Goal: Task Accomplishment & Management: Manage account settings

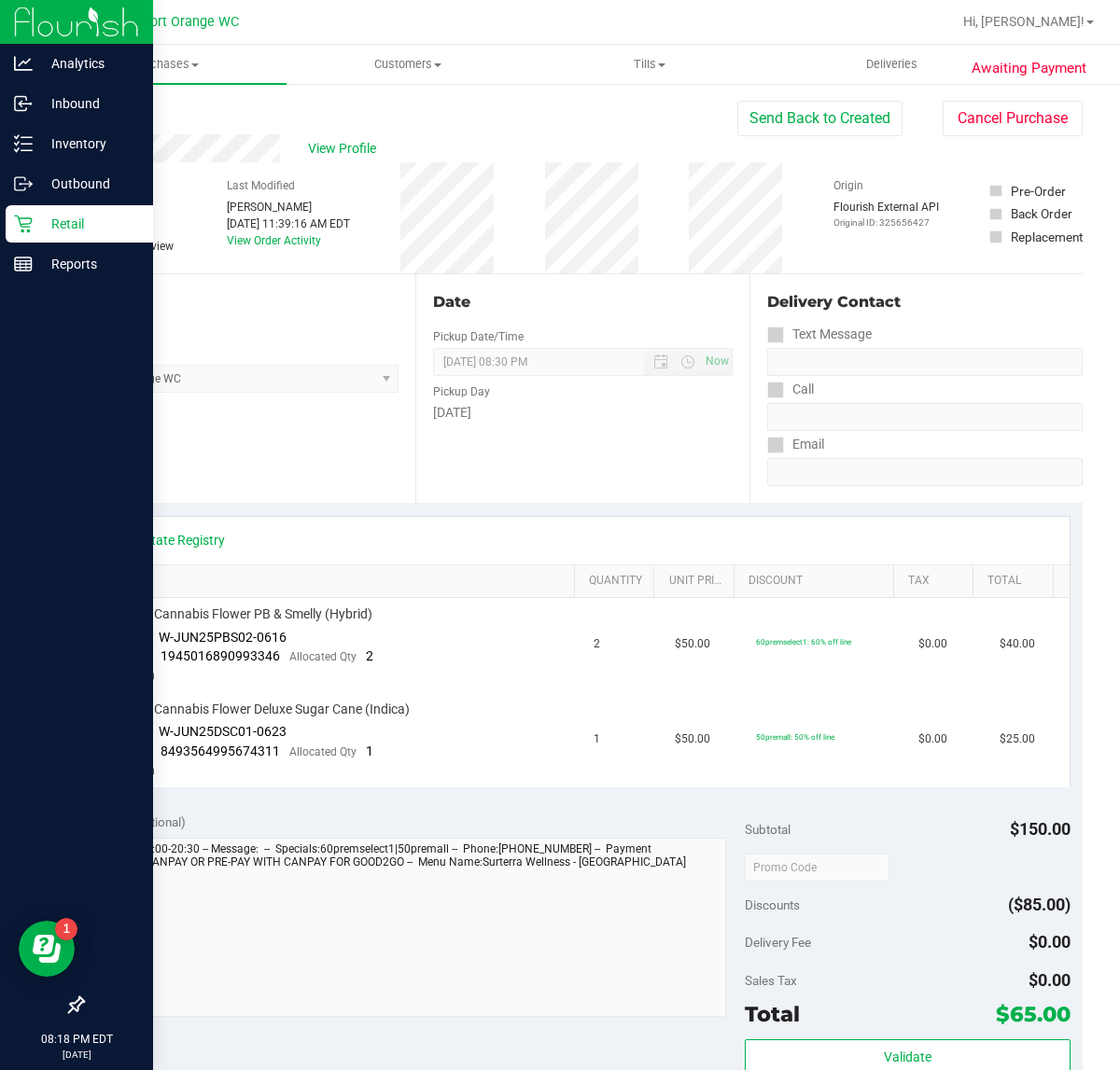
scroll to position [543, 0]
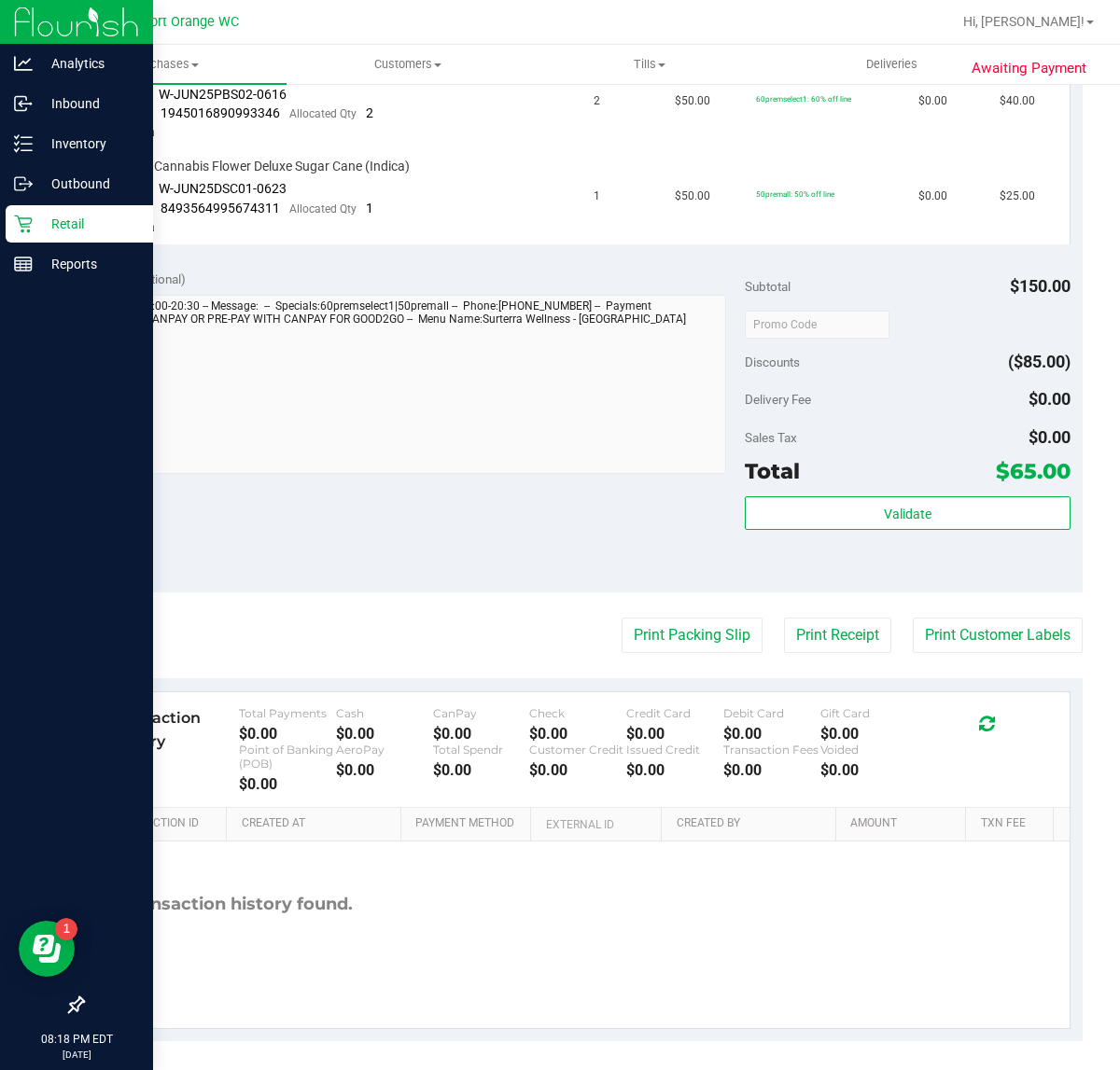
click at [40, 226] on p "Retail" at bounding box center [88, 223] width 112 height 22
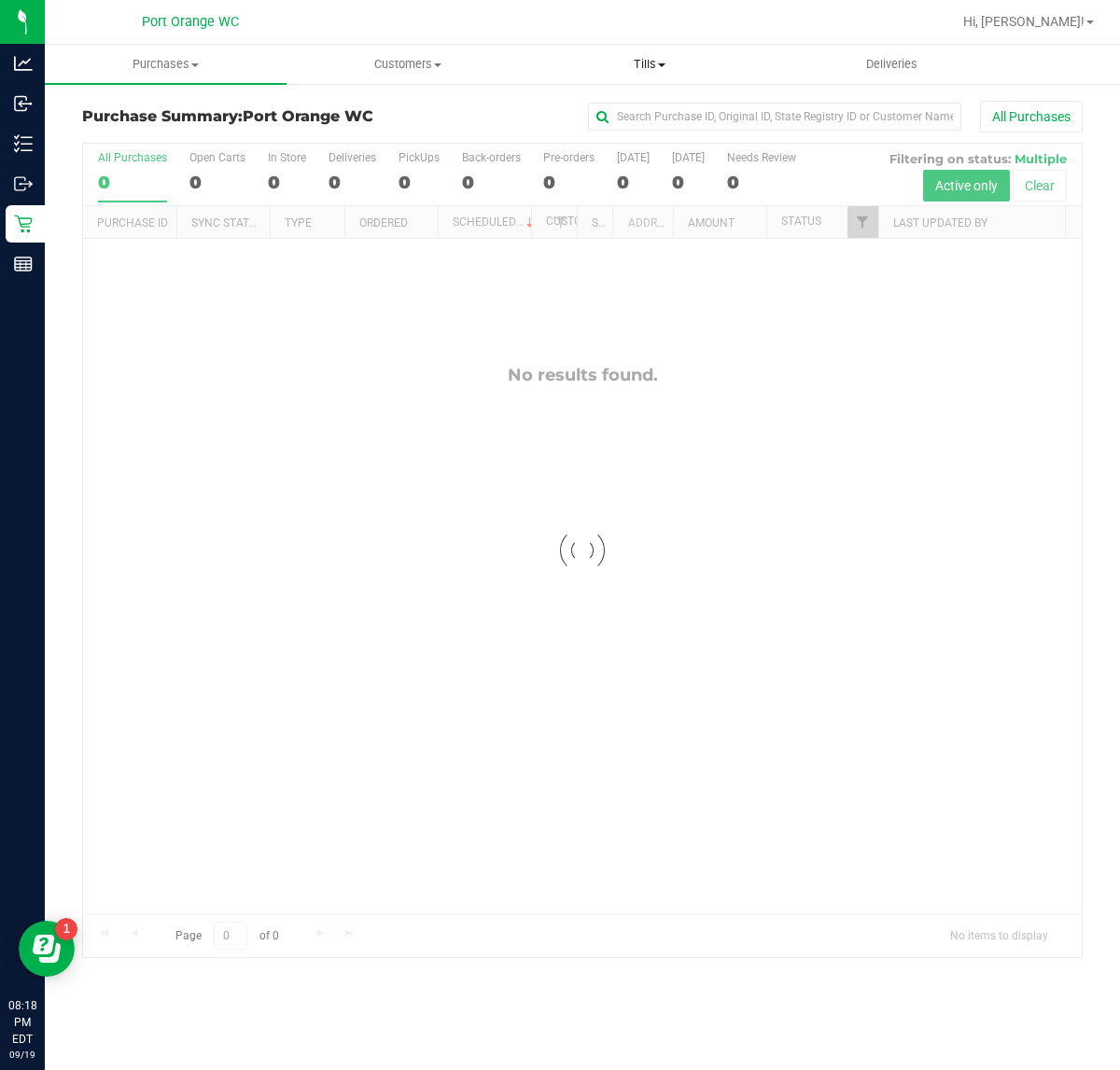
click at [635, 50] on uib-tab-heading "Tills Manage tills Reconcile e-payments" at bounding box center [649, 64] width 240 height 37
click at [584, 115] on span "Manage tills" at bounding box center [591, 112] width 126 height 16
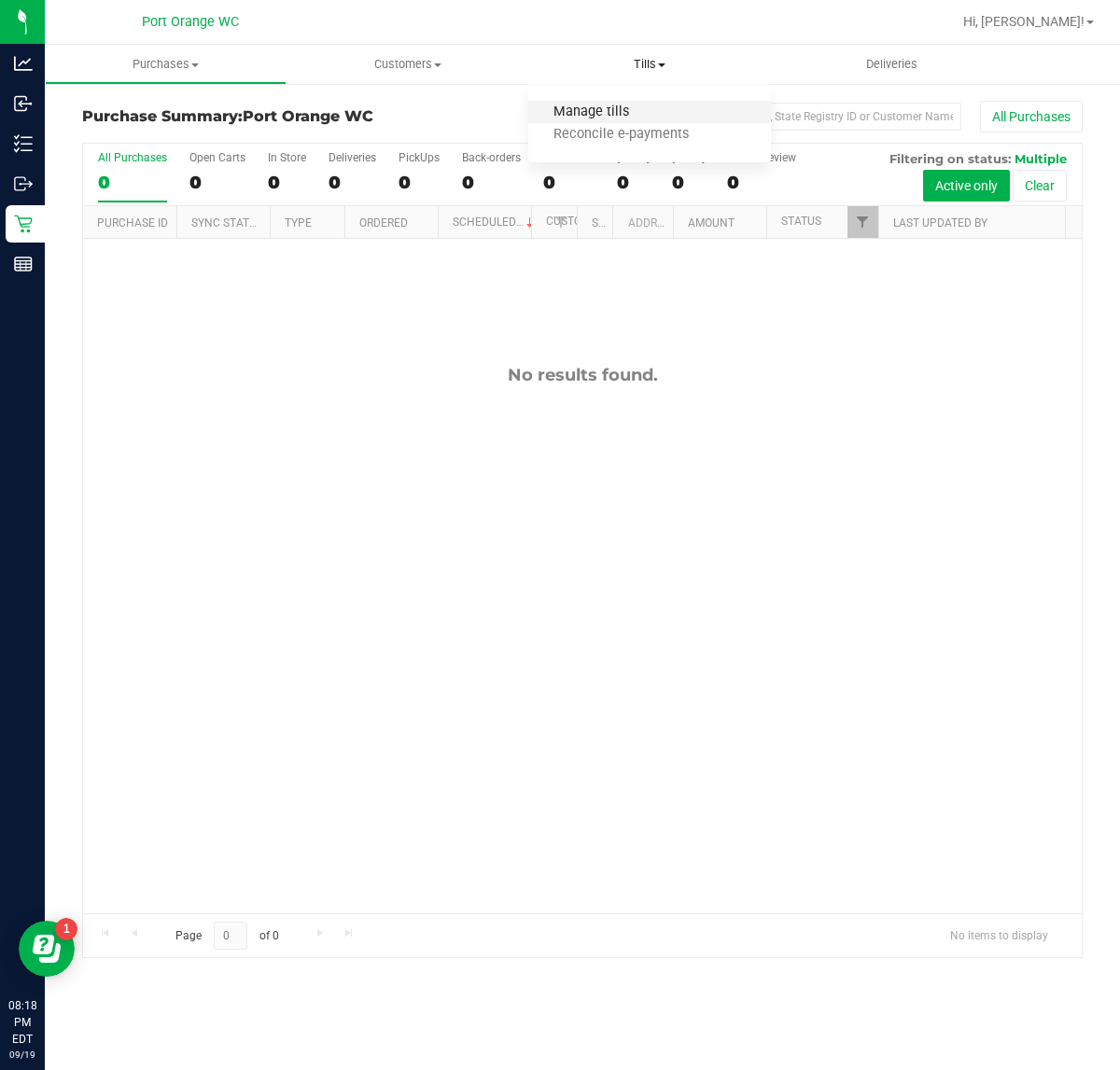
click at [598, 112] on span "Manage tills" at bounding box center [591, 112] width 126 height 16
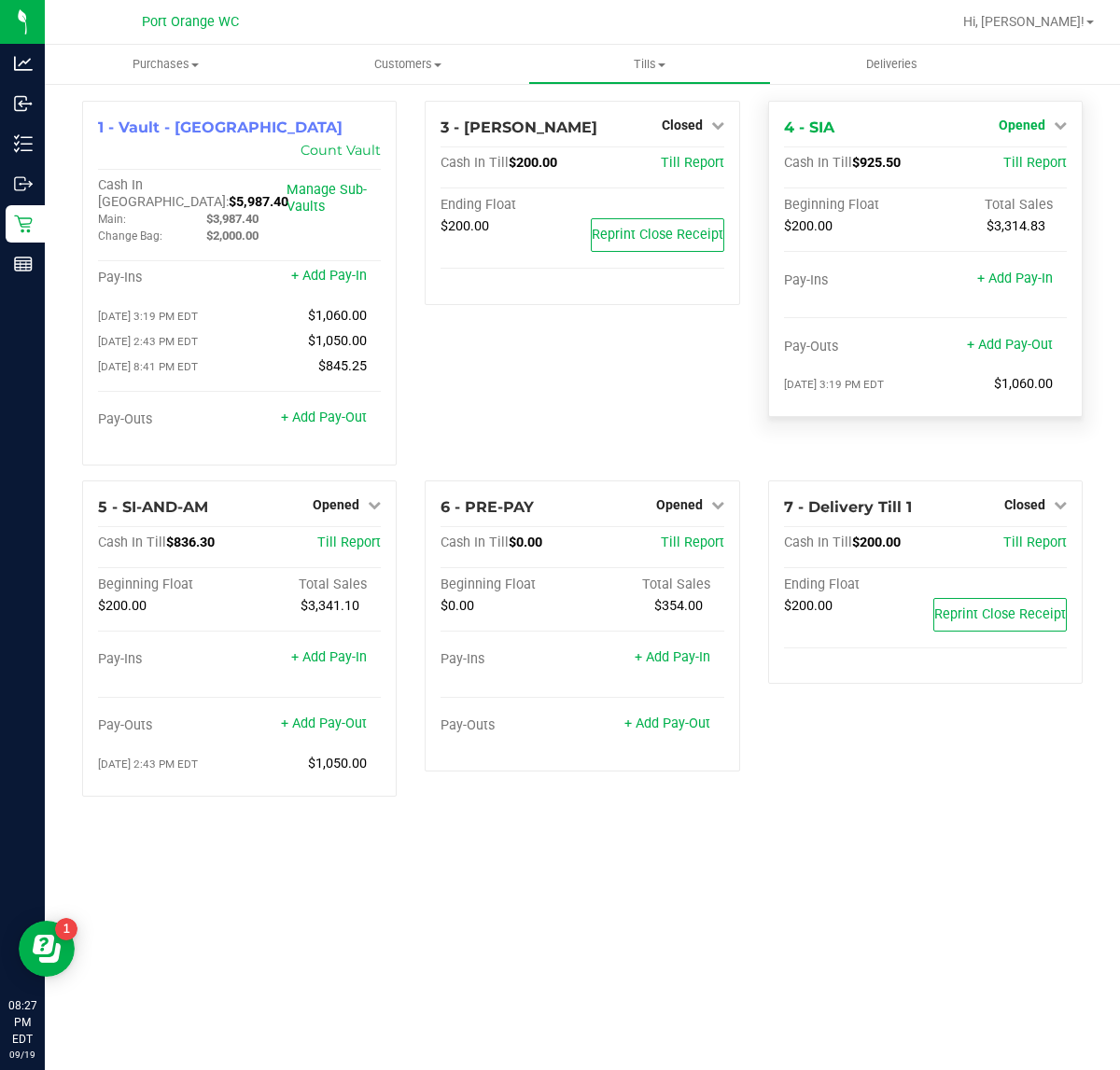
click at [1048, 126] on link "Opened" at bounding box center [1032, 125] width 68 height 15
click at [1027, 162] on link "Close Till" at bounding box center [1023, 164] width 51 height 15
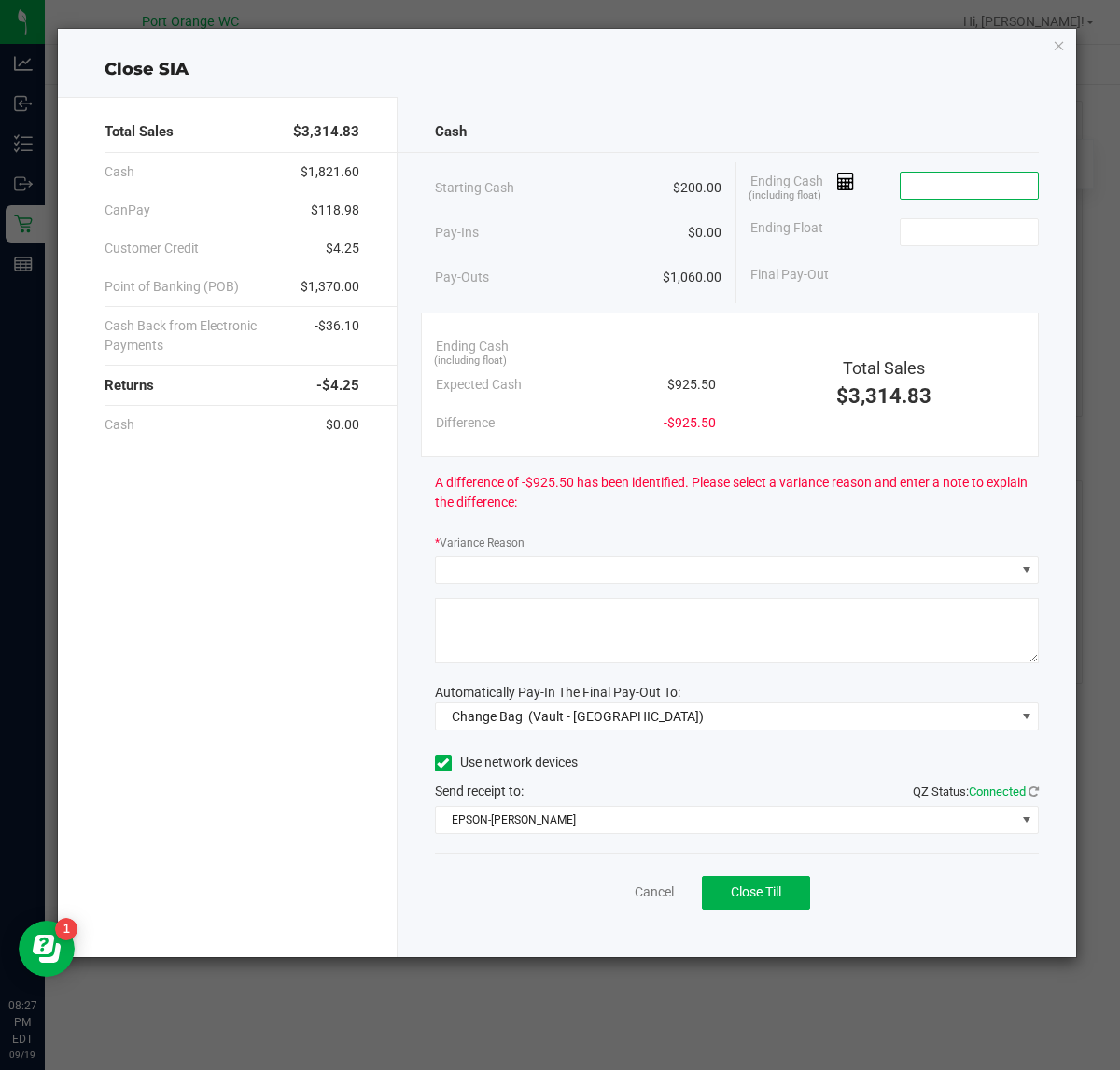
click at [975, 192] on input at bounding box center [969, 185] width 137 height 26
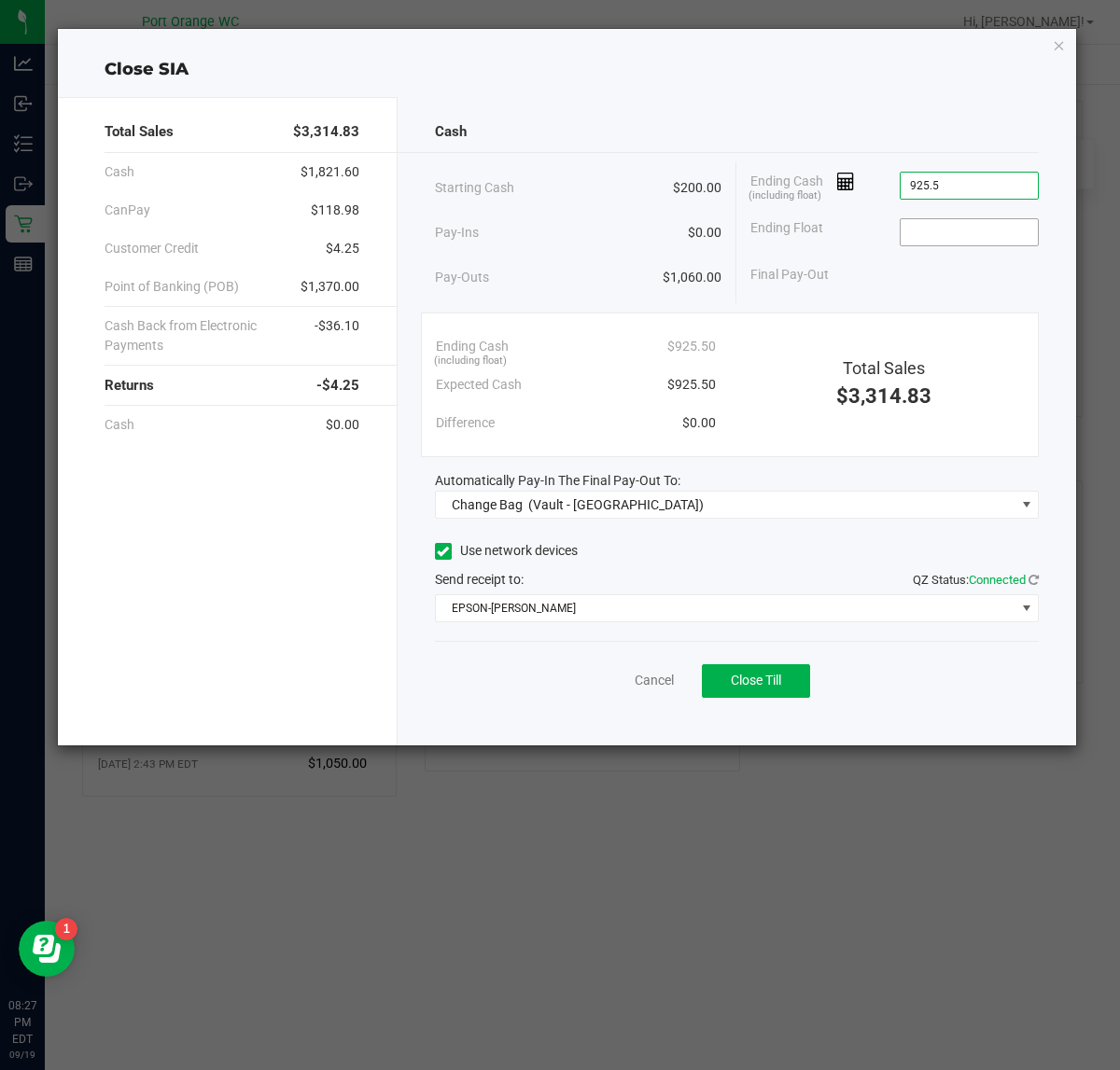
type input "$925.50"
click at [954, 230] on input at bounding box center [969, 232] width 137 height 26
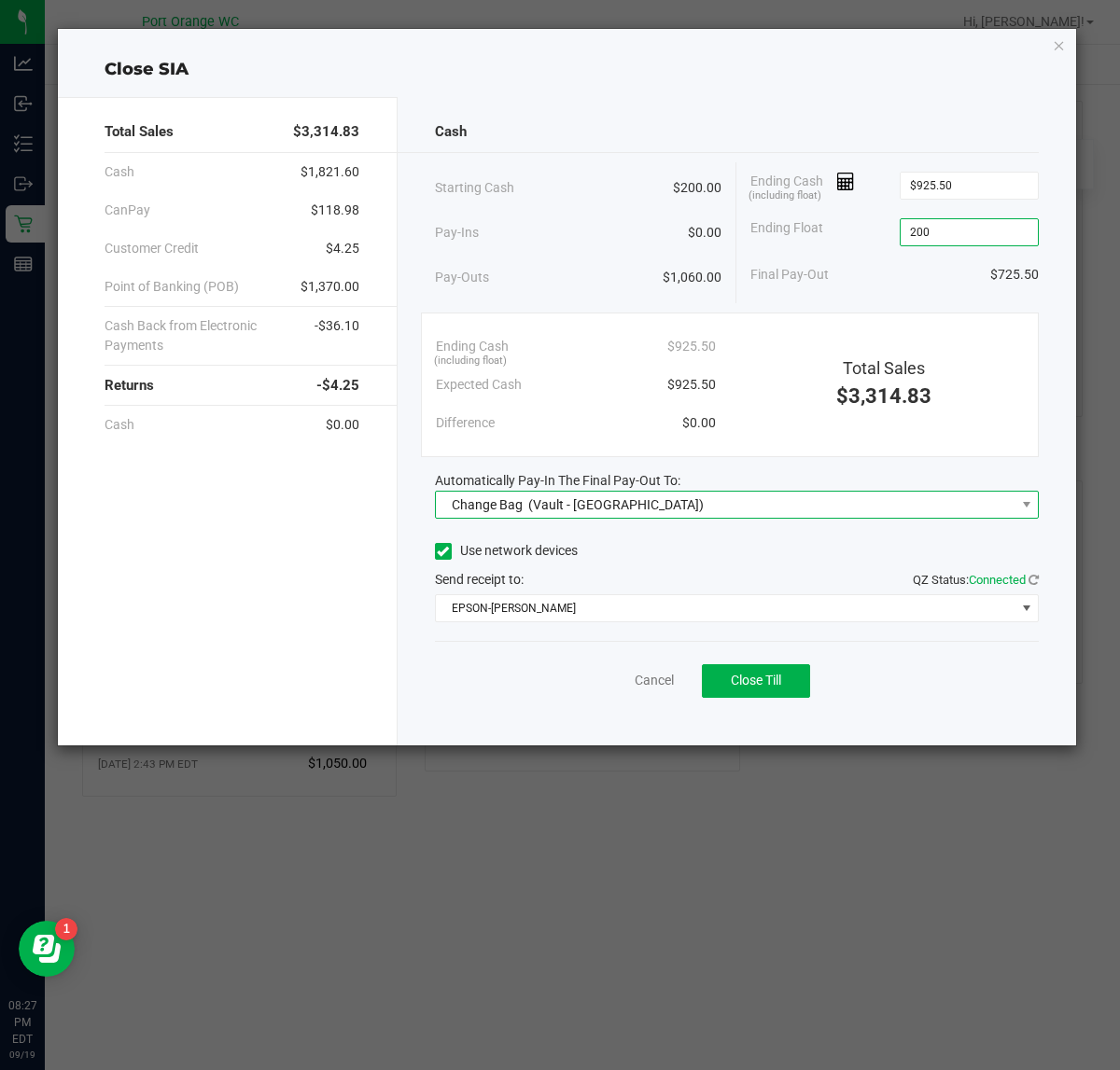
type input "$200.00"
click at [684, 510] on span "Change Bag (Vault - Port Orange)" at bounding box center [725, 504] width 579 height 26
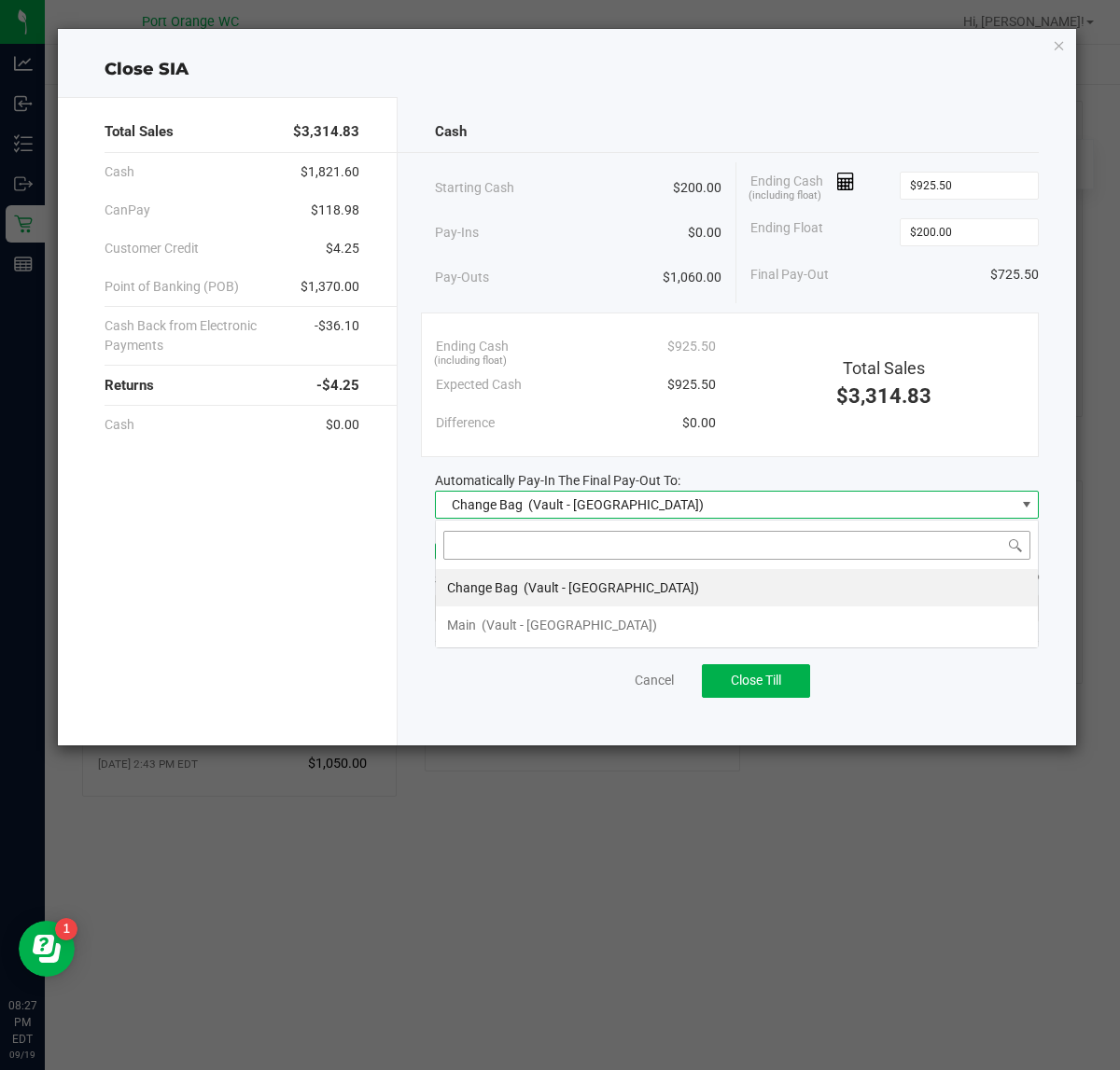
scroll to position [29, 603]
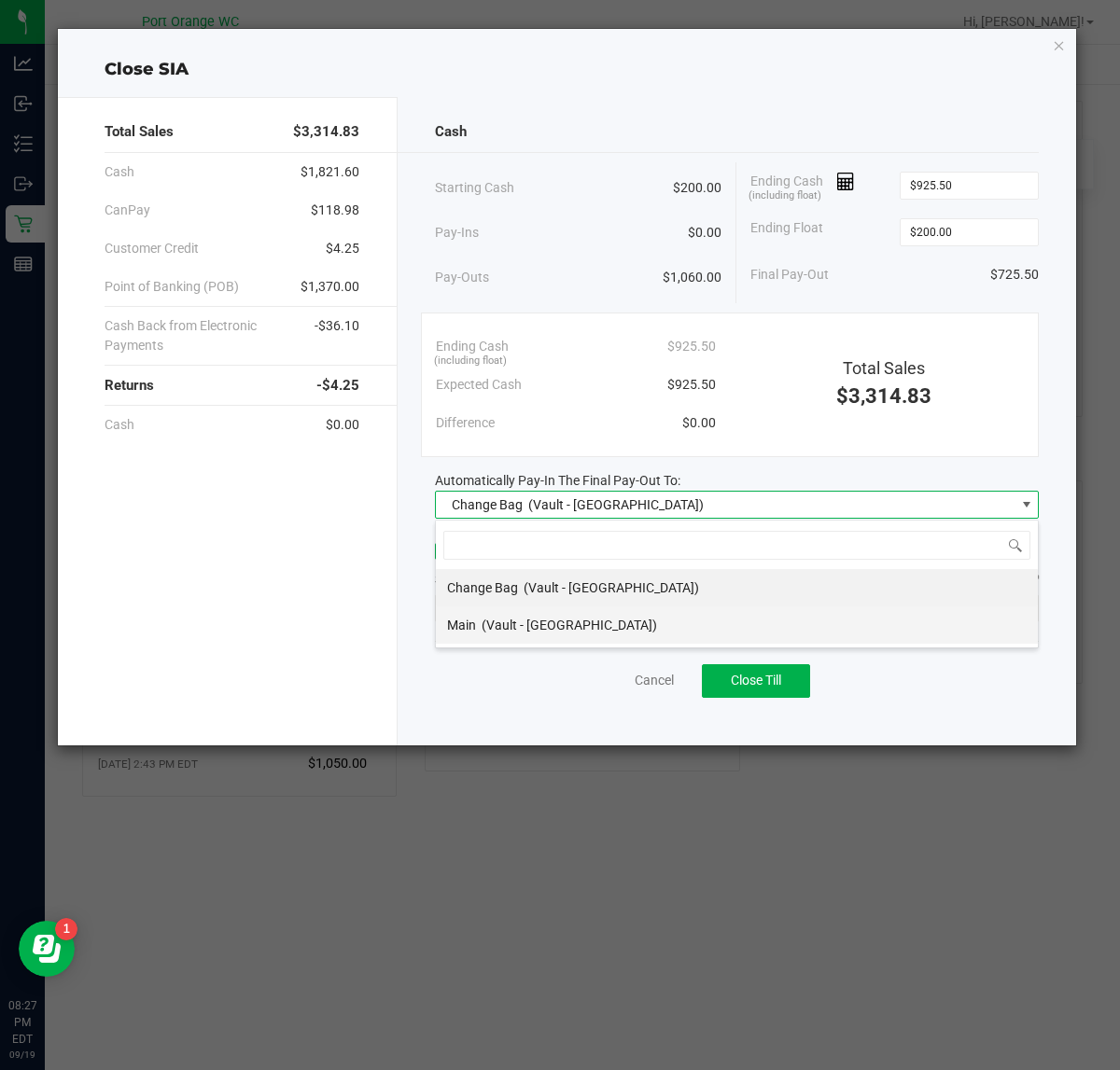
click at [502, 627] on span "(Vault - Port Orange)" at bounding box center [569, 625] width 175 height 15
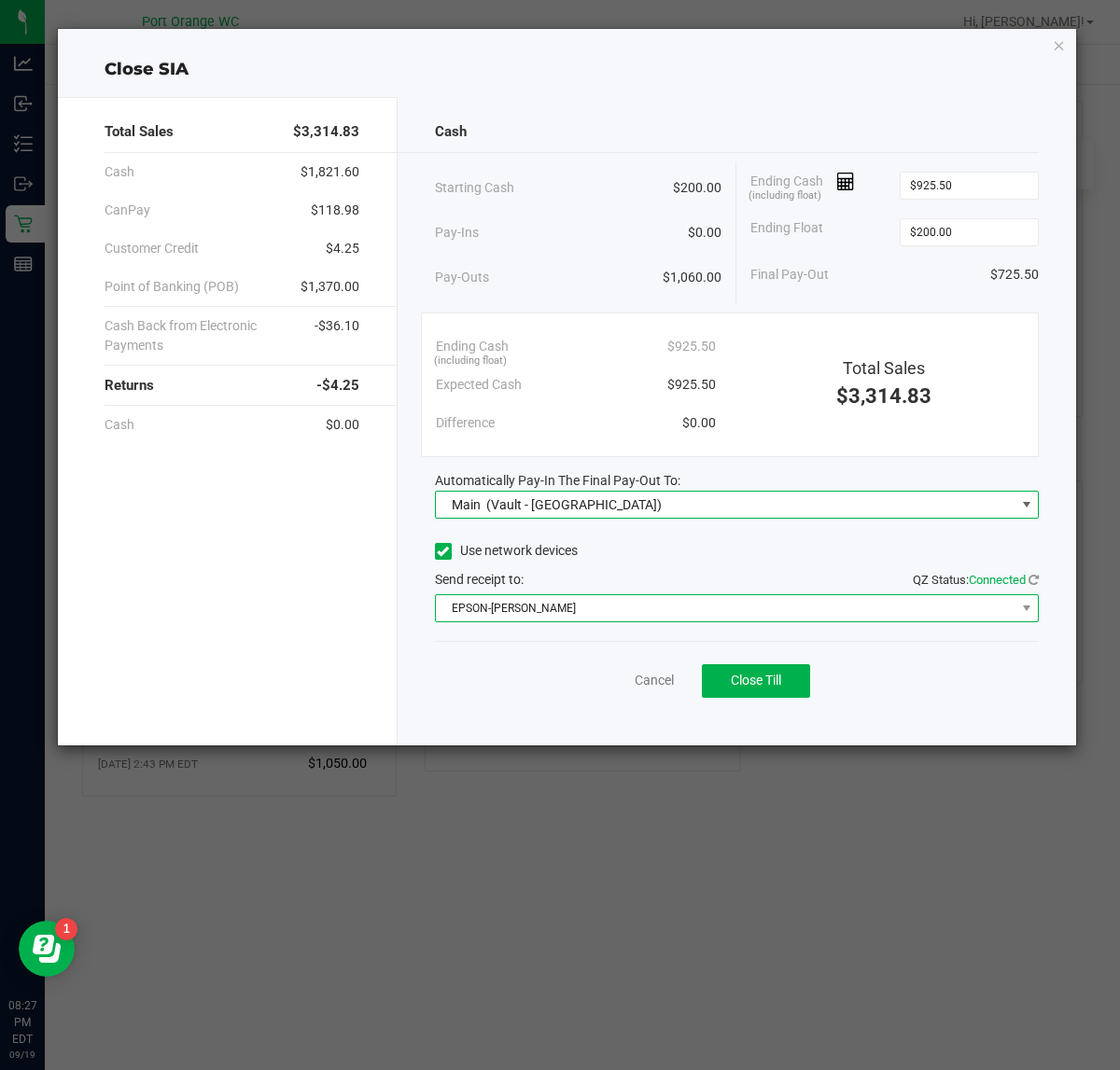
click at [500, 598] on span "EPSON-BOBBIE-GENTRY" at bounding box center [725, 608] width 579 height 26
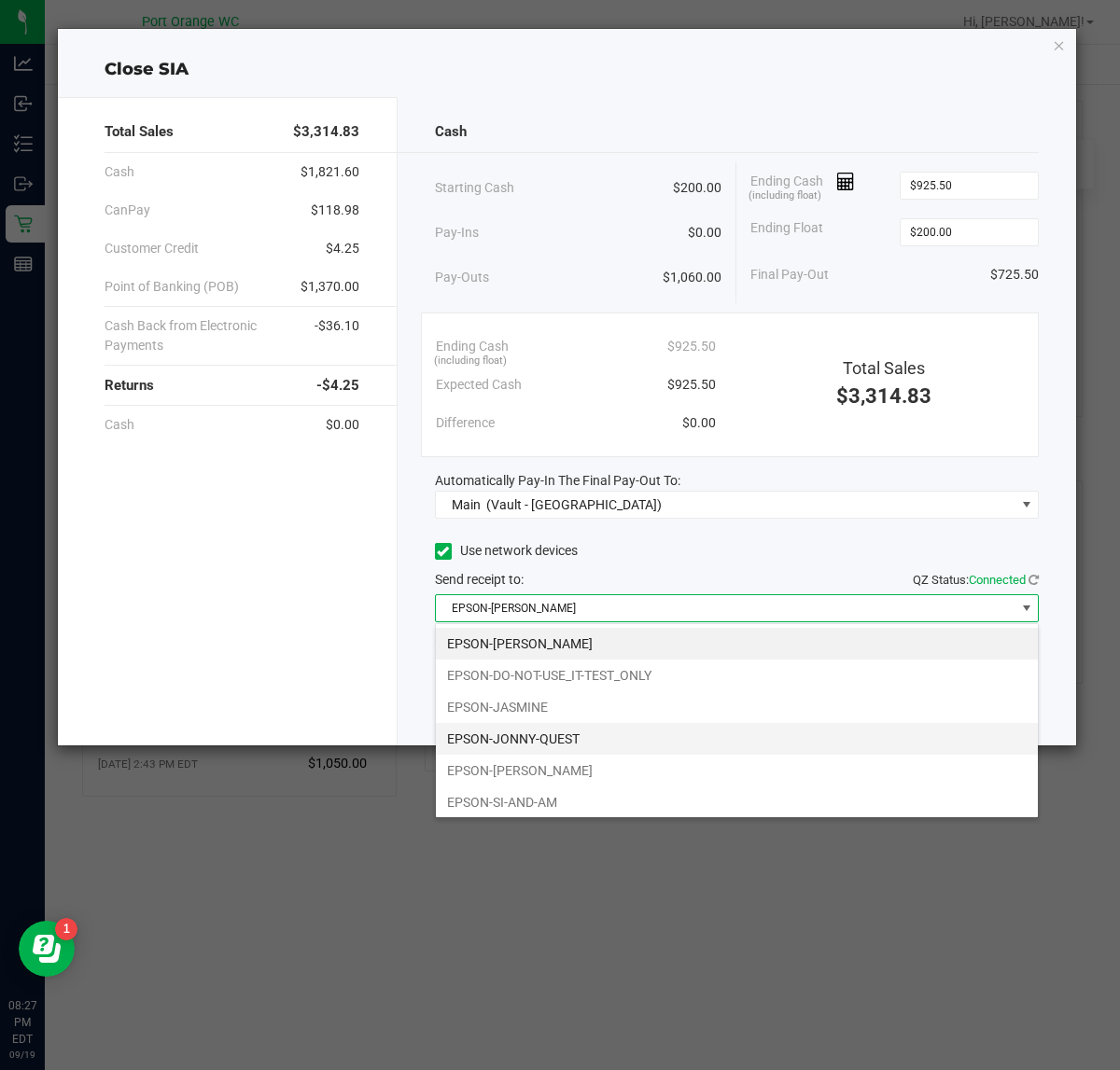
click at [529, 744] on li "EPSON-JONNY-QUEST" at bounding box center [736, 739] width 601 height 32
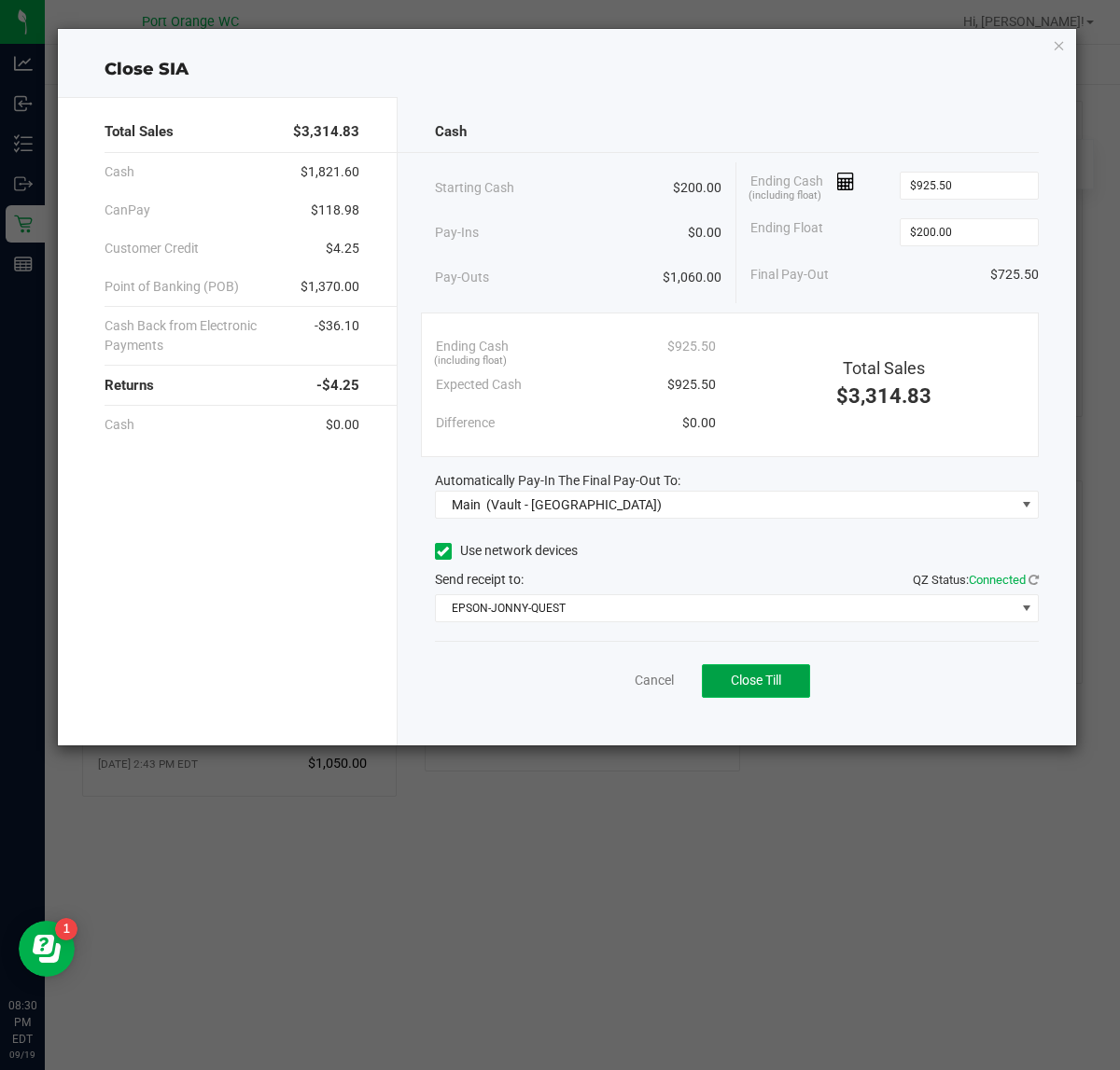
click at [772, 676] on span "Close Till" at bounding box center [755, 679] width 51 height 15
click at [612, 687] on link "Dismiss" at bounding box center [613, 680] width 45 height 19
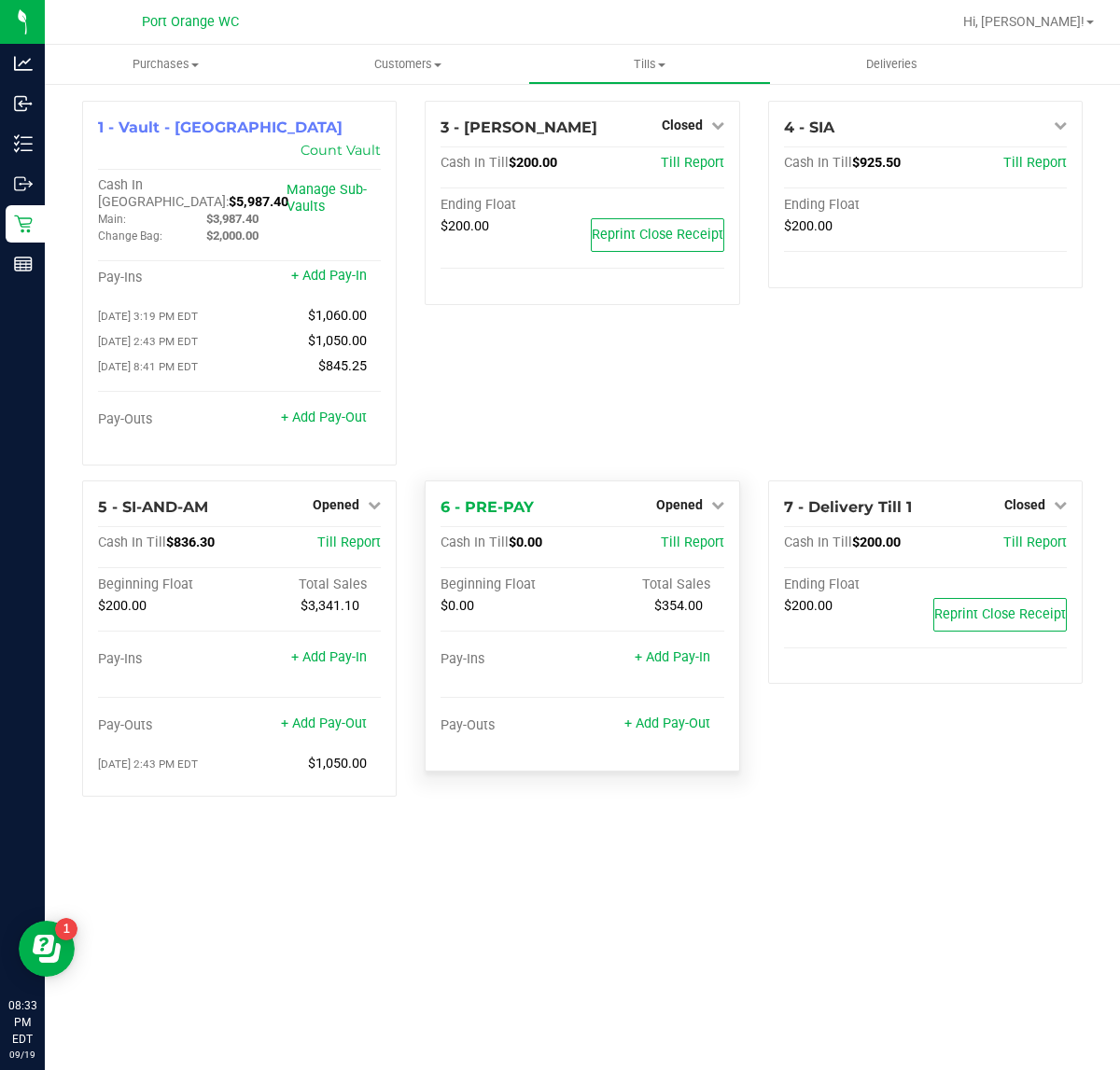
drag, startPoint x: 664, startPoint y: 464, endPoint x: 677, endPoint y: 464, distance: 13.0
click at [672, 493] on div "Opened" at bounding box center [690, 504] width 68 height 22
click at [681, 497] on span "Opened" at bounding box center [679, 504] width 47 height 15
click at [677, 535] on link "Close Till" at bounding box center [681, 542] width 51 height 15
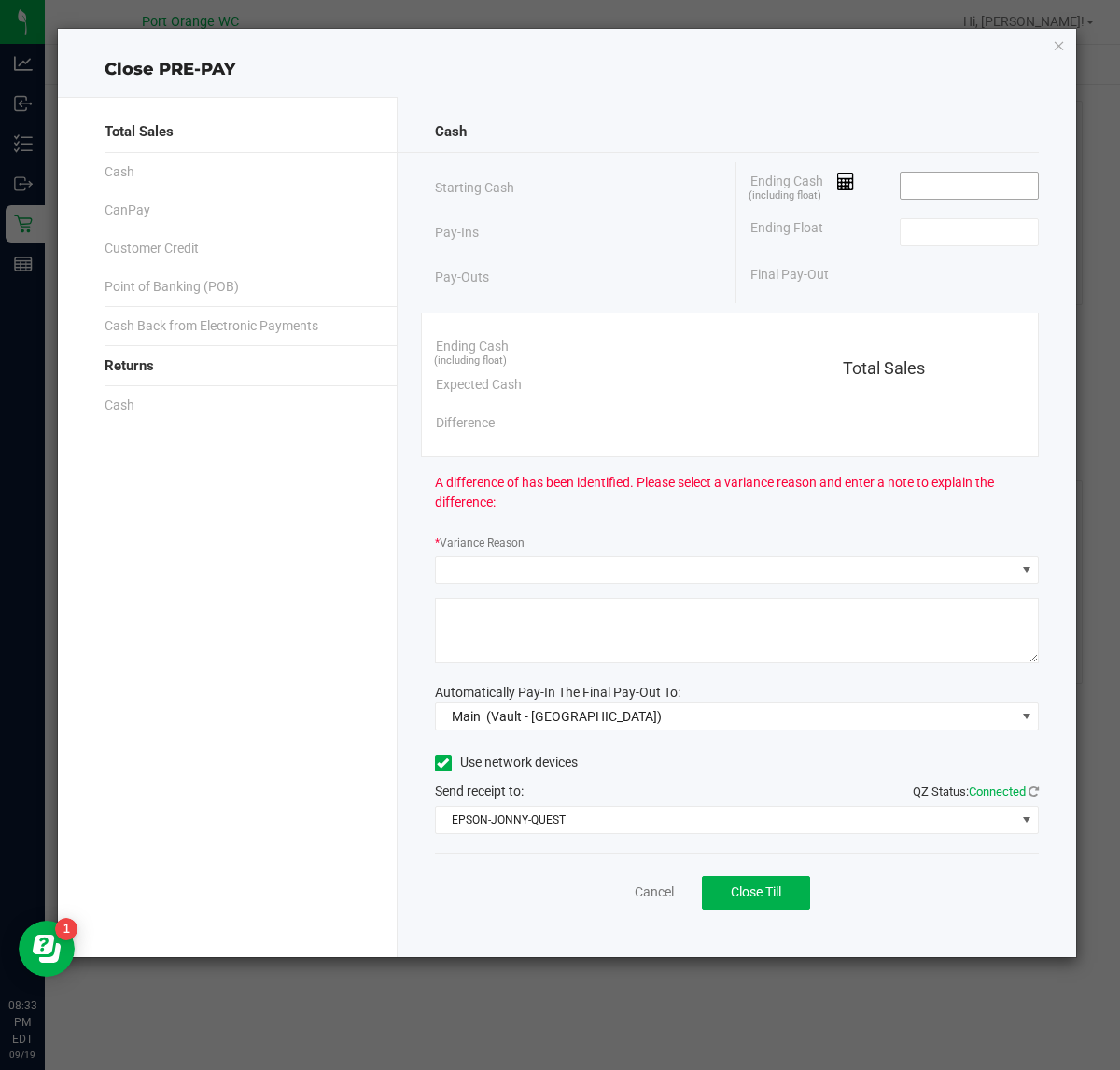
click at [946, 186] on input at bounding box center [969, 185] width 137 height 26
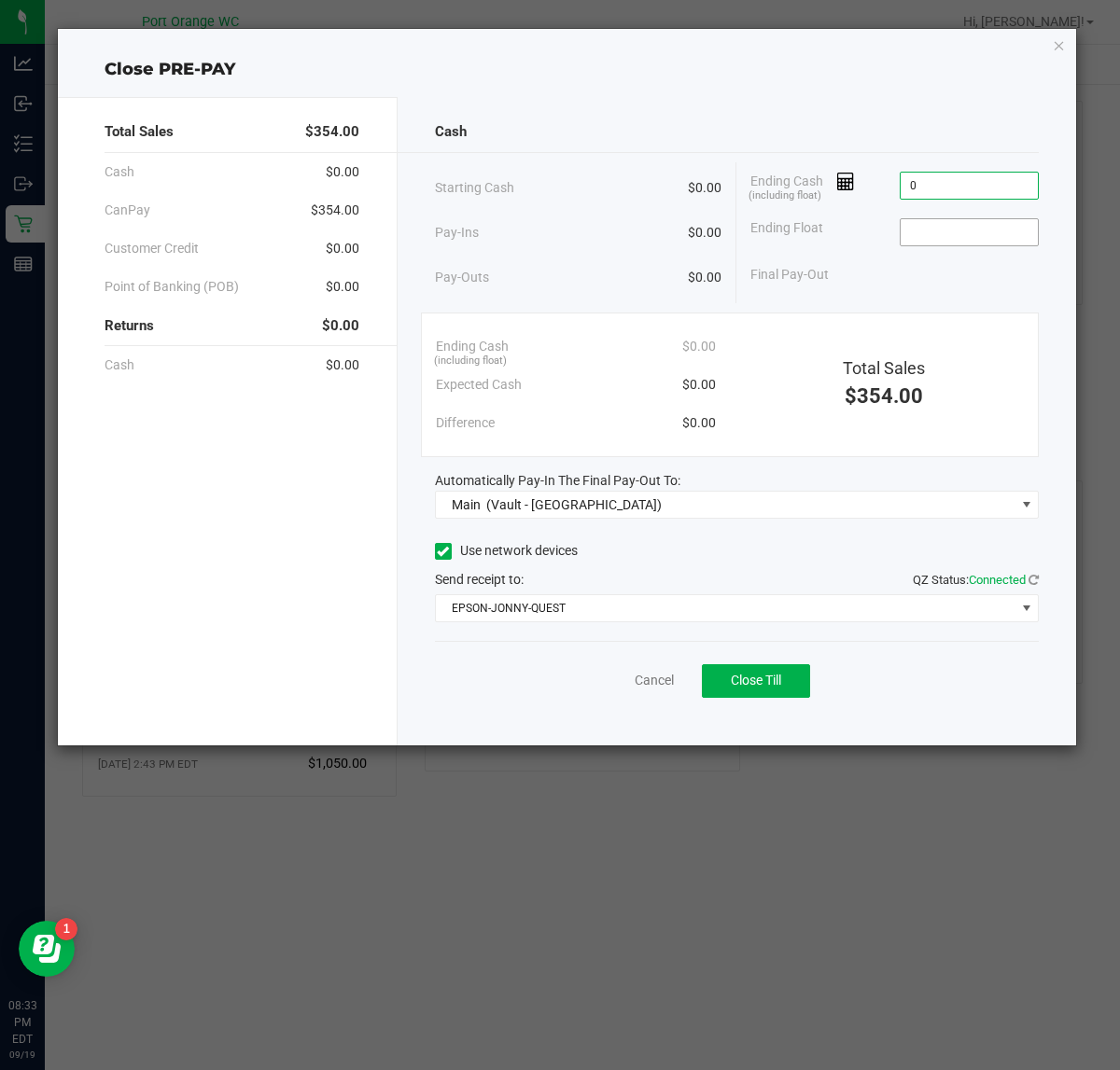
type input "$0.00"
click at [985, 226] on input at bounding box center [969, 232] width 137 height 26
type input "$0.00"
click at [758, 705] on div "Cancel Close Till" at bounding box center [737, 677] width 604 height 72
click at [767, 679] on span "Close Till" at bounding box center [755, 679] width 51 height 15
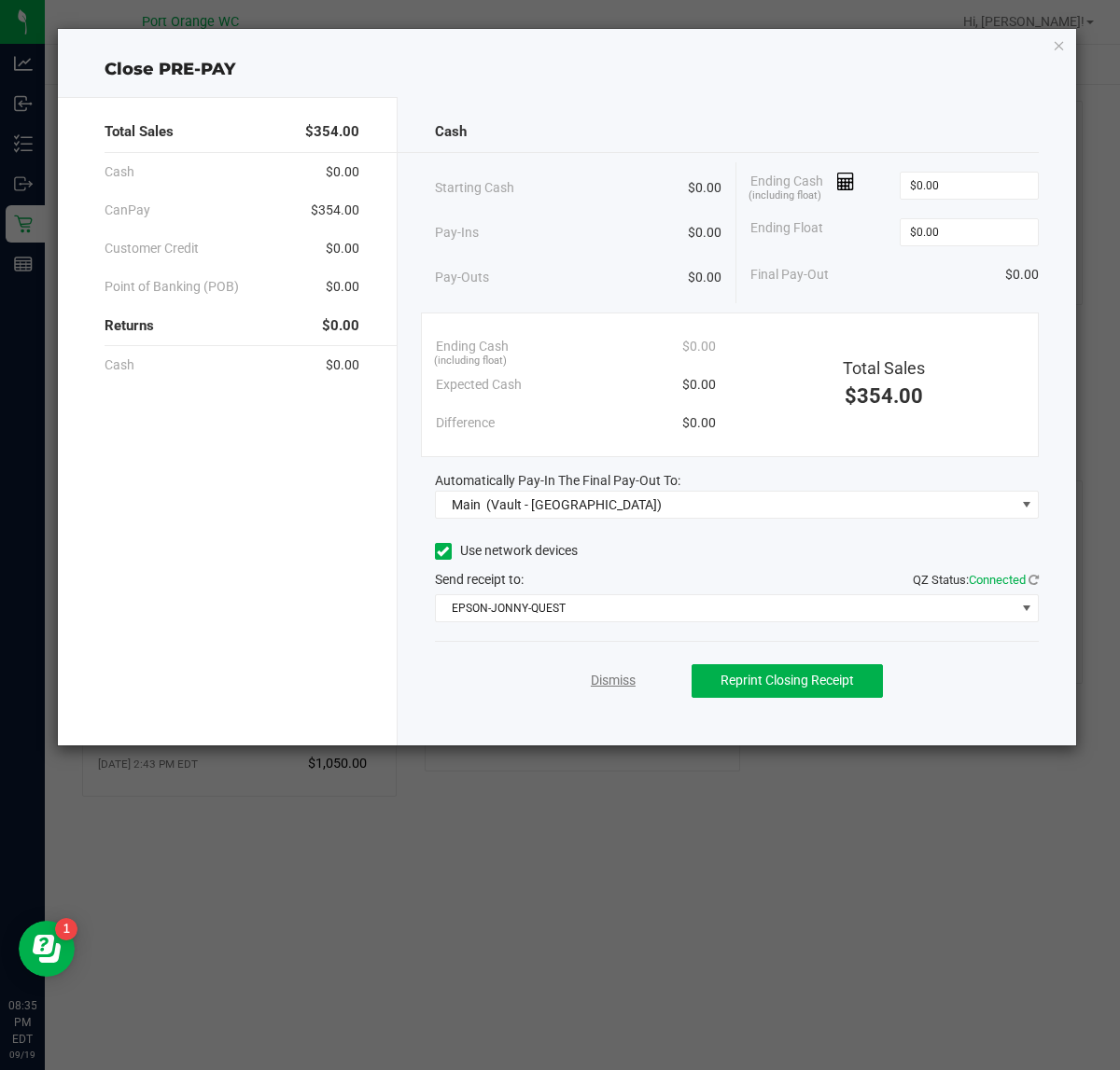
click at [606, 673] on link "Dismiss" at bounding box center [613, 680] width 45 height 19
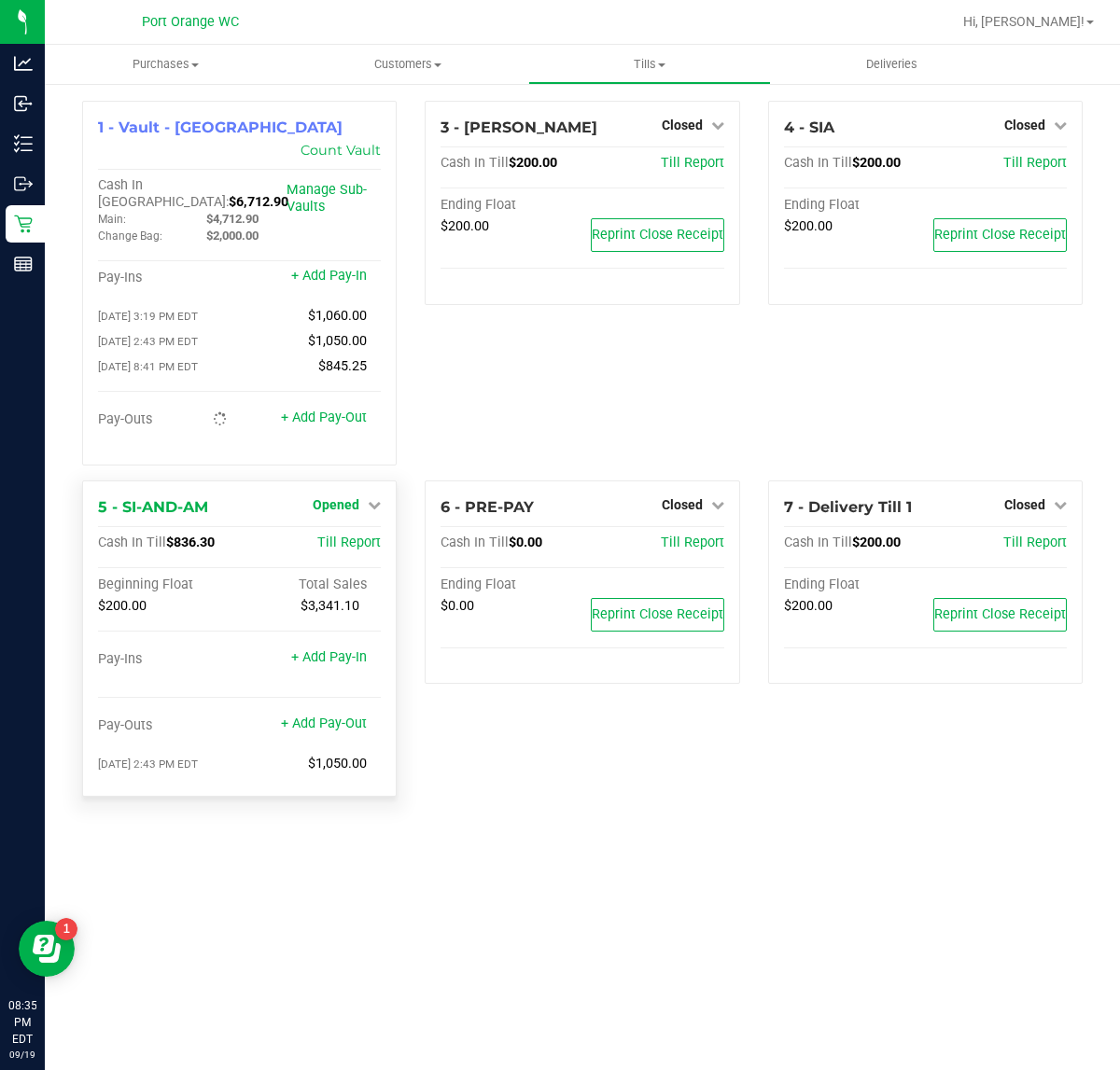
click at [352, 497] on span "Opened" at bounding box center [336, 504] width 47 height 15
click at [353, 532] on div "Close Till" at bounding box center [339, 544] width 138 height 23
click at [352, 535] on link "Close Till" at bounding box center [339, 542] width 51 height 15
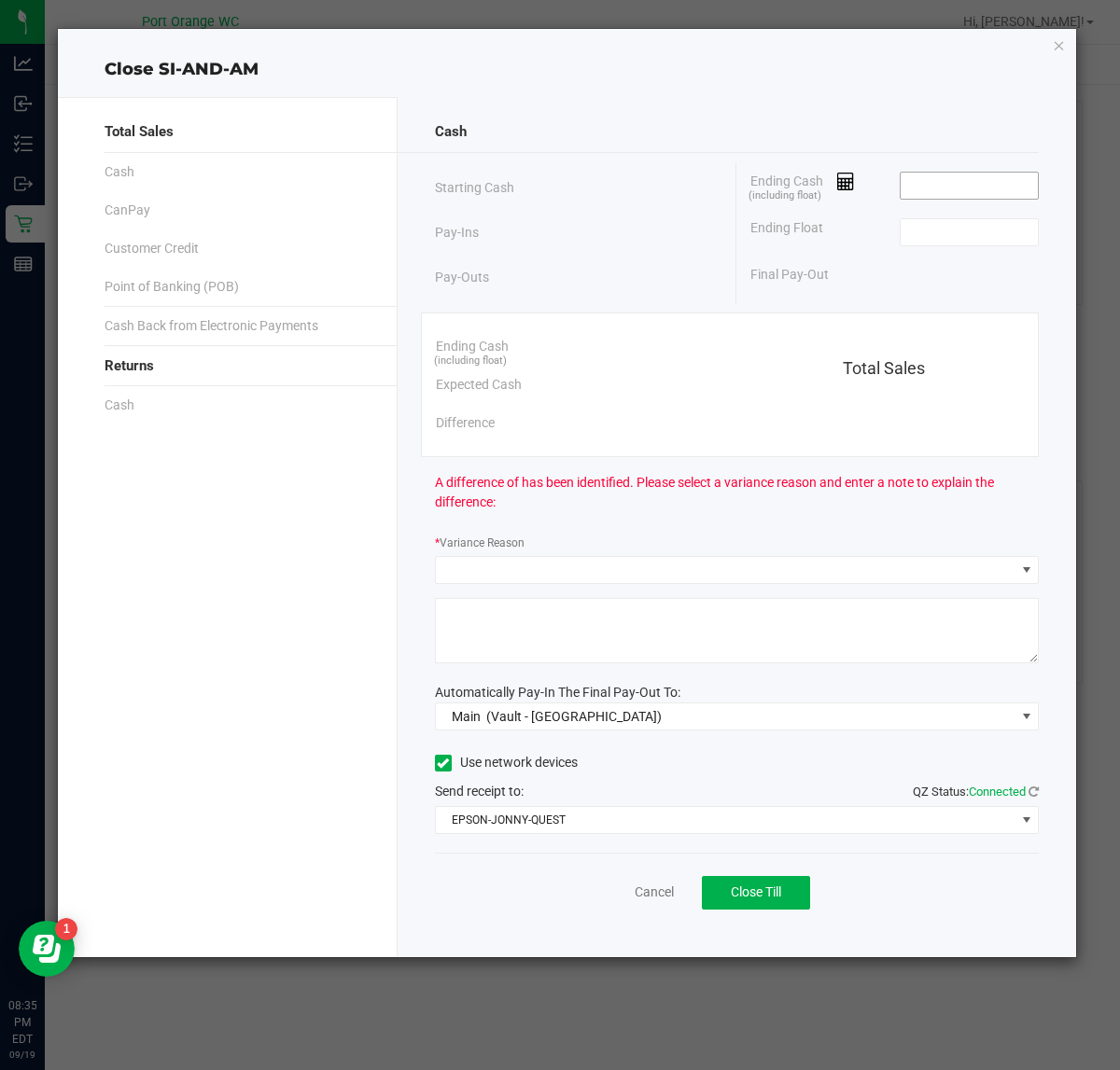
click at [972, 189] on input at bounding box center [969, 185] width 137 height 26
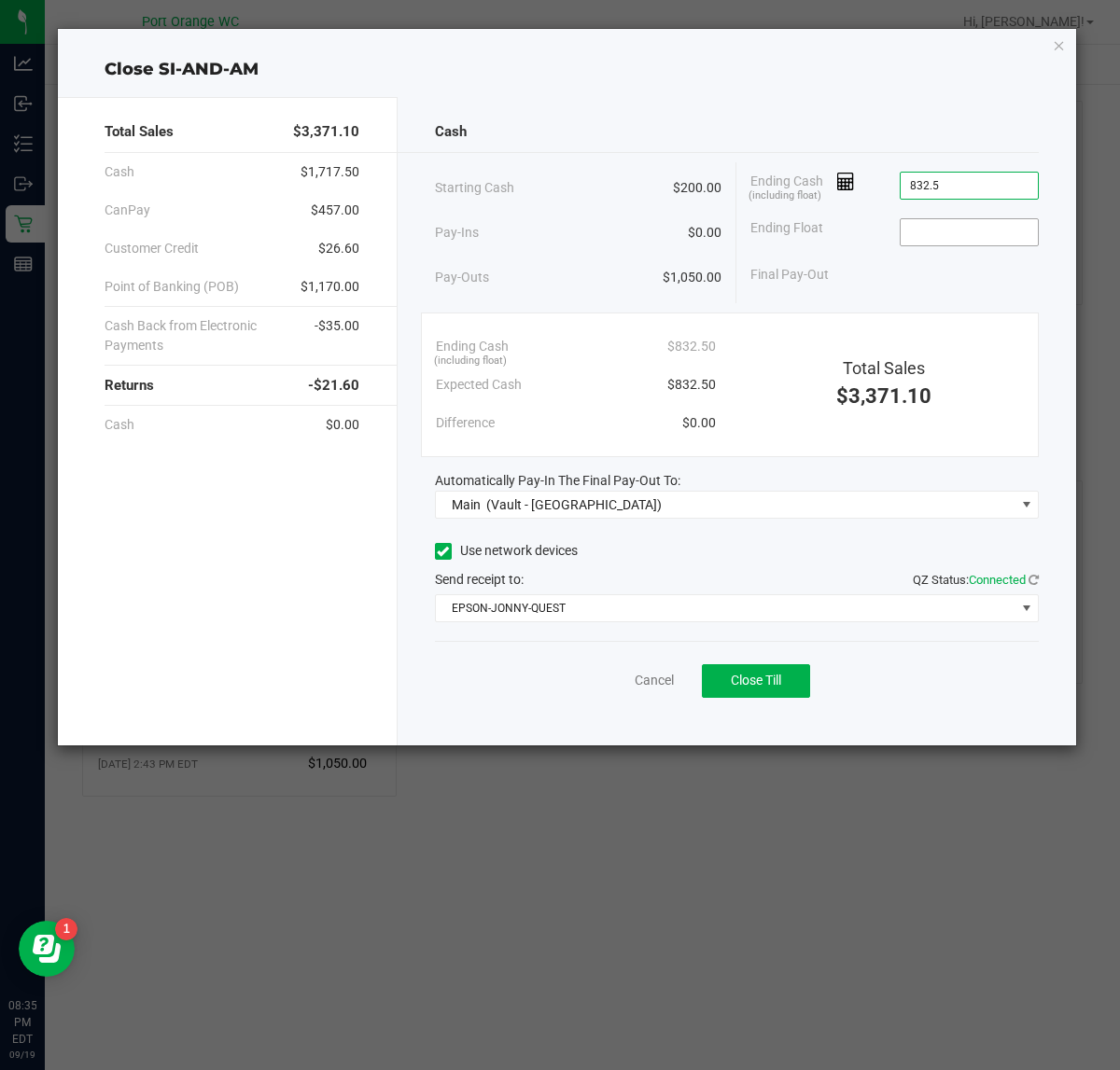
type input "$832.50"
click at [986, 239] on input at bounding box center [969, 232] width 137 height 26
type input "$200.00"
click at [949, 129] on div "Cash" at bounding box center [737, 132] width 604 height 40
click at [757, 676] on span "Close Till" at bounding box center [755, 679] width 51 height 15
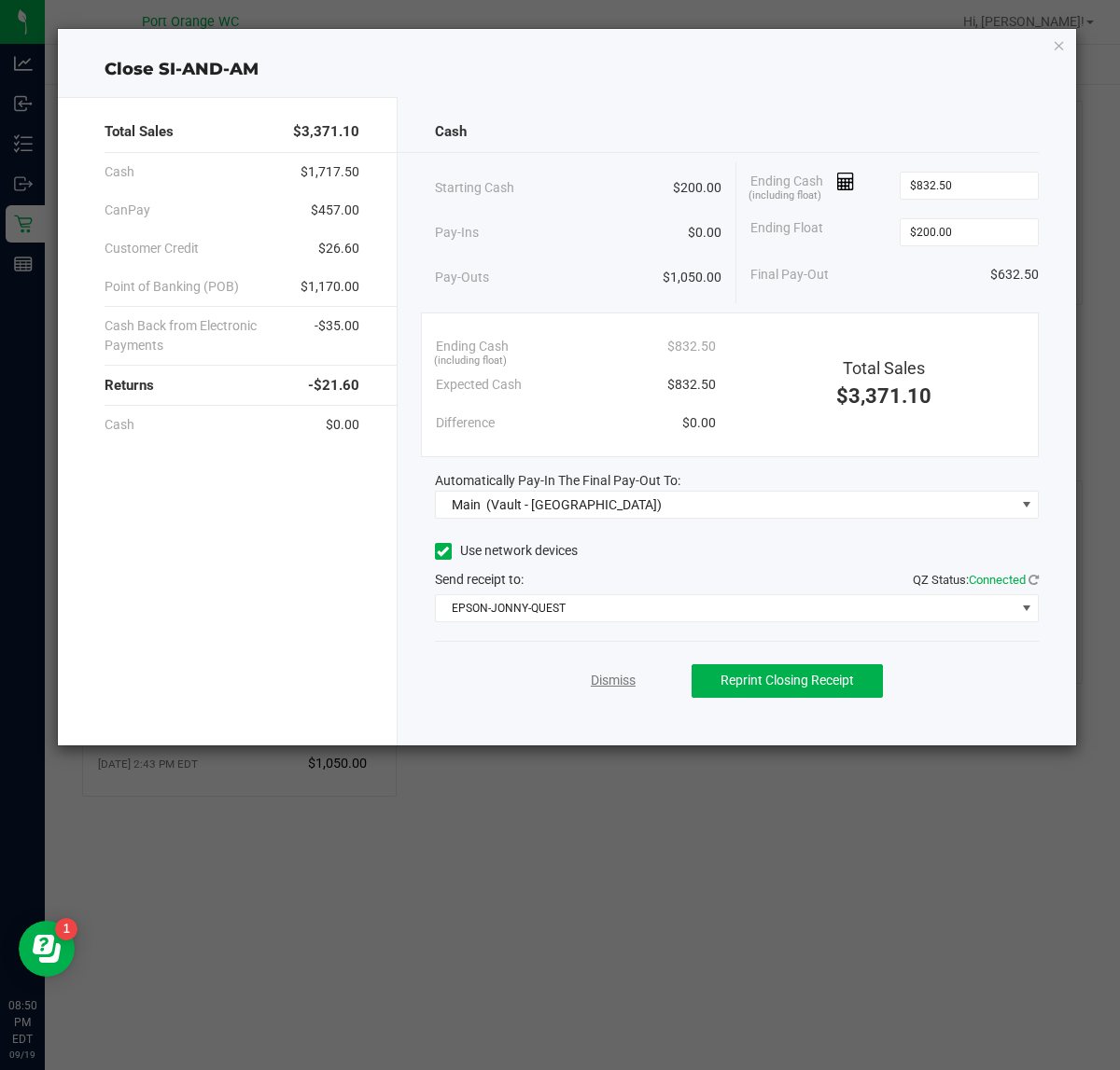
click at [612, 679] on link "Dismiss" at bounding box center [613, 680] width 45 height 19
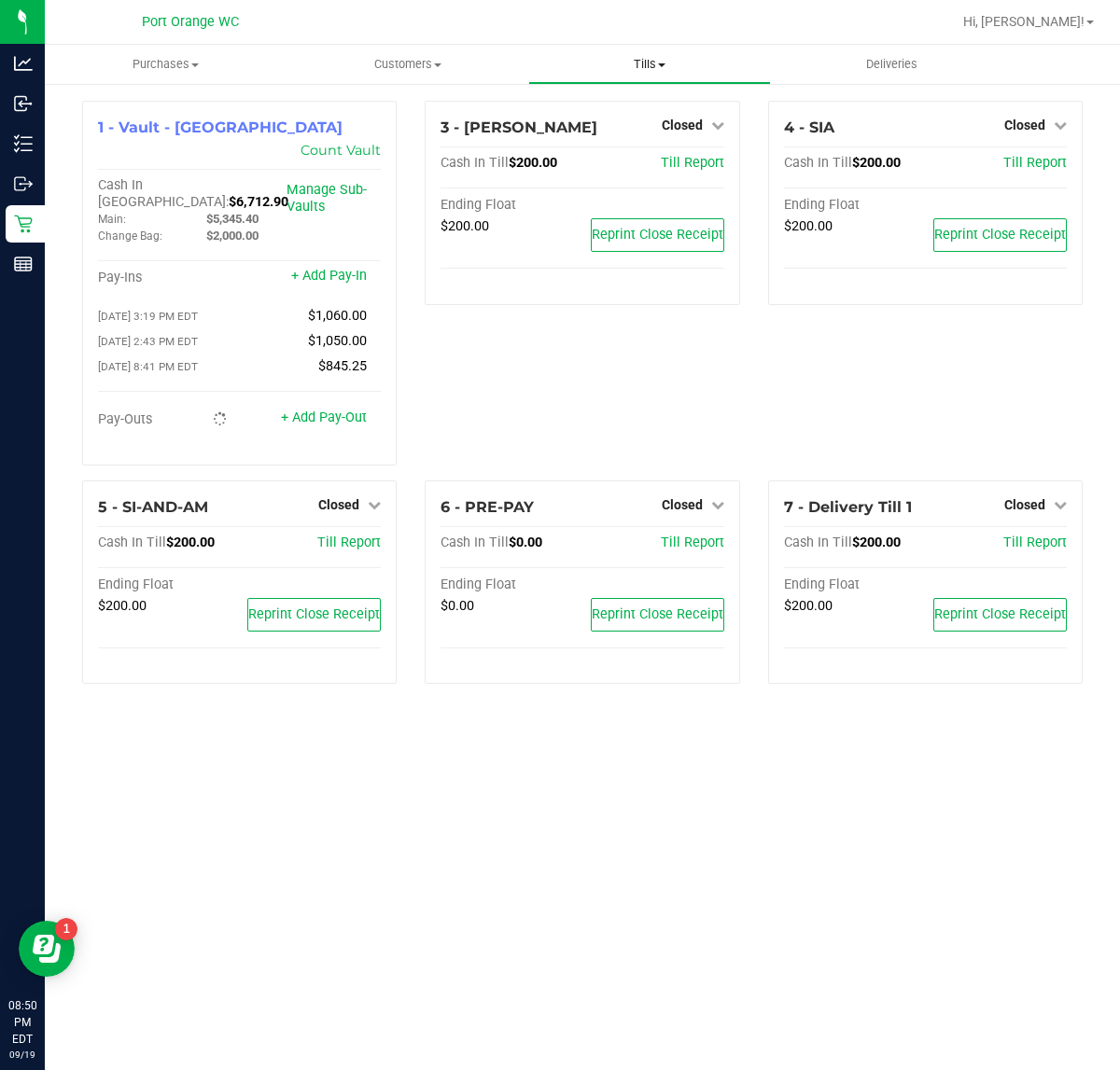
click at [644, 60] on span "Tills" at bounding box center [649, 63] width 240 height 17
click at [591, 138] on span "Reconcile e-payments" at bounding box center [621, 134] width 185 height 16
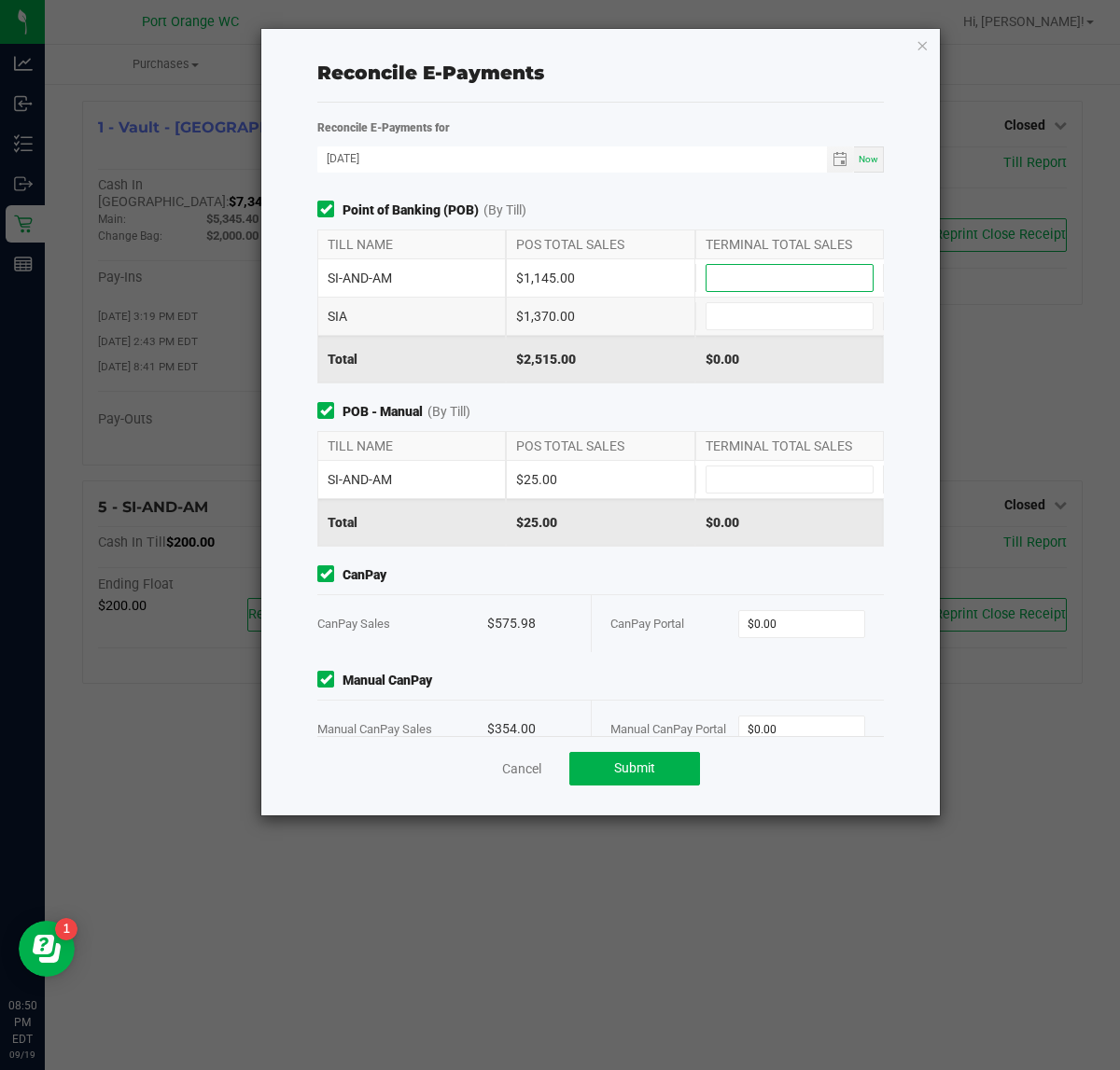
click at [781, 285] on input at bounding box center [790, 278] width 166 height 26
type input "$1,145.00"
click at [808, 323] on input at bounding box center [790, 316] width 166 height 26
type input "$1,370.00"
click at [777, 486] on input at bounding box center [790, 479] width 166 height 26
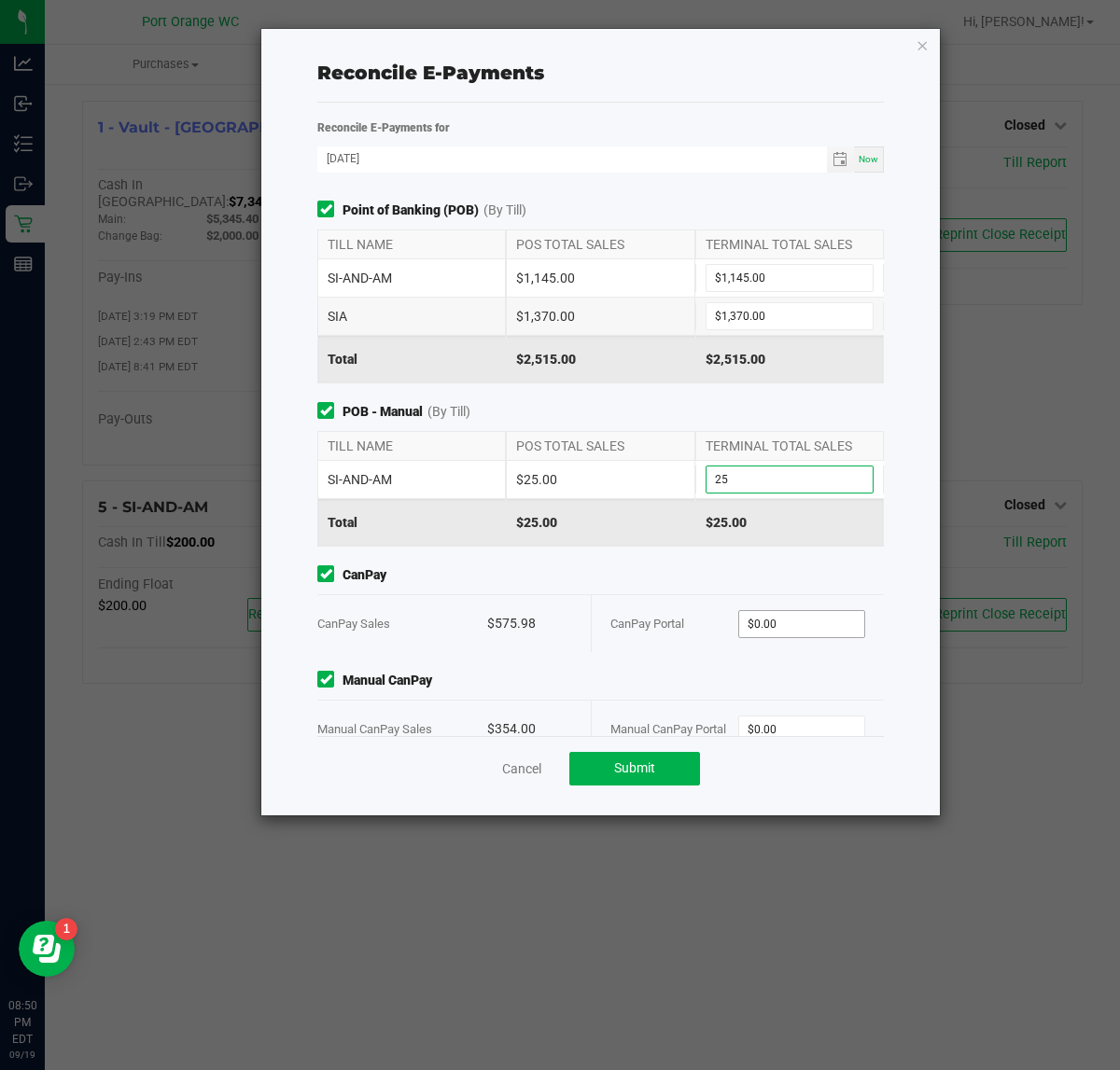
type input "$25.00"
click at [792, 621] on input "0" at bounding box center [801, 624] width 126 height 26
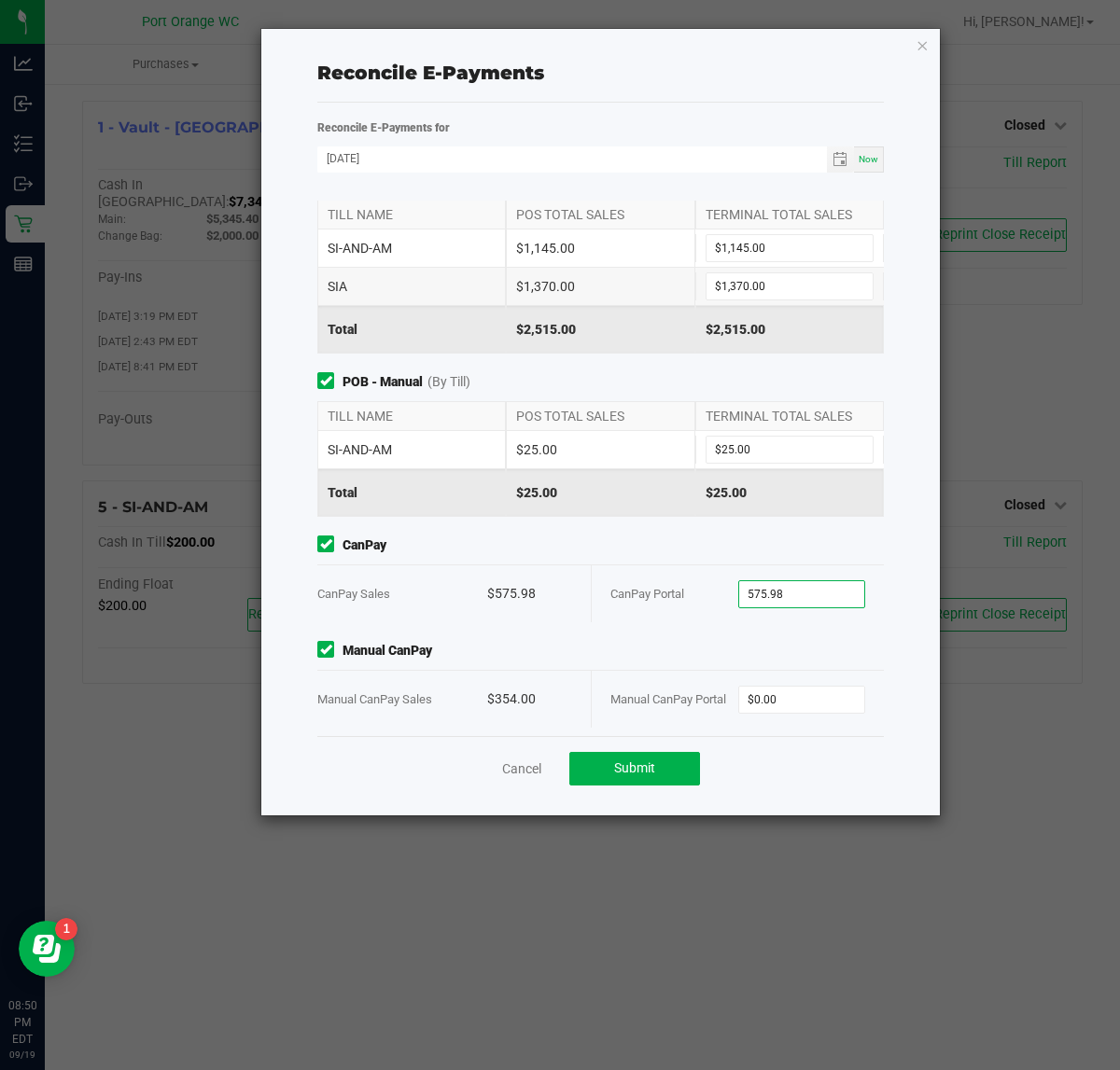
scroll to position [43, 0]
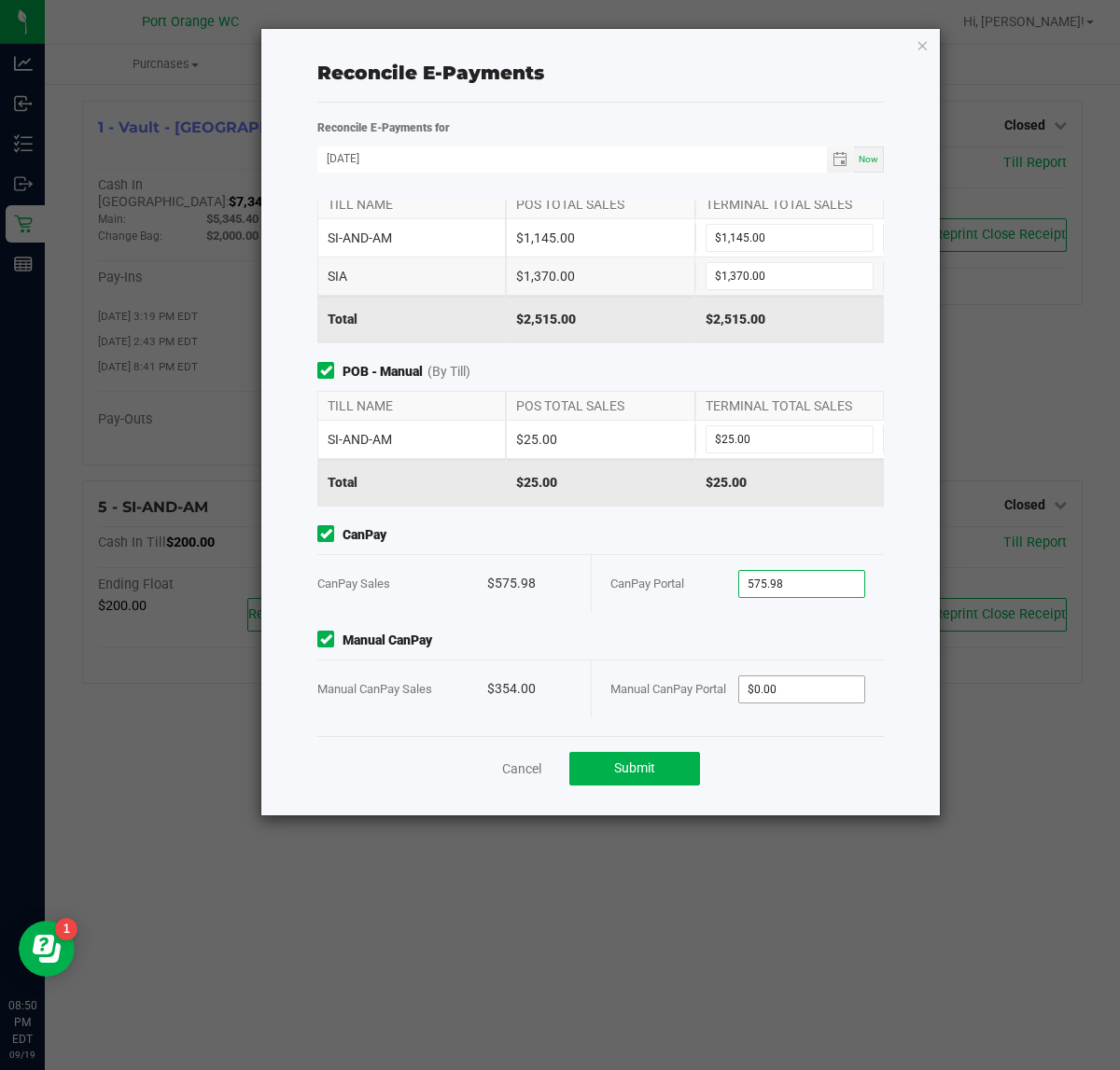
type input "$575.98"
click at [776, 684] on input "0" at bounding box center [801, 689] width 126 height 26
type input "$354.00"
click at [650, 765] on span "Submit" at bounding box center [635, 767] width 41 height 15
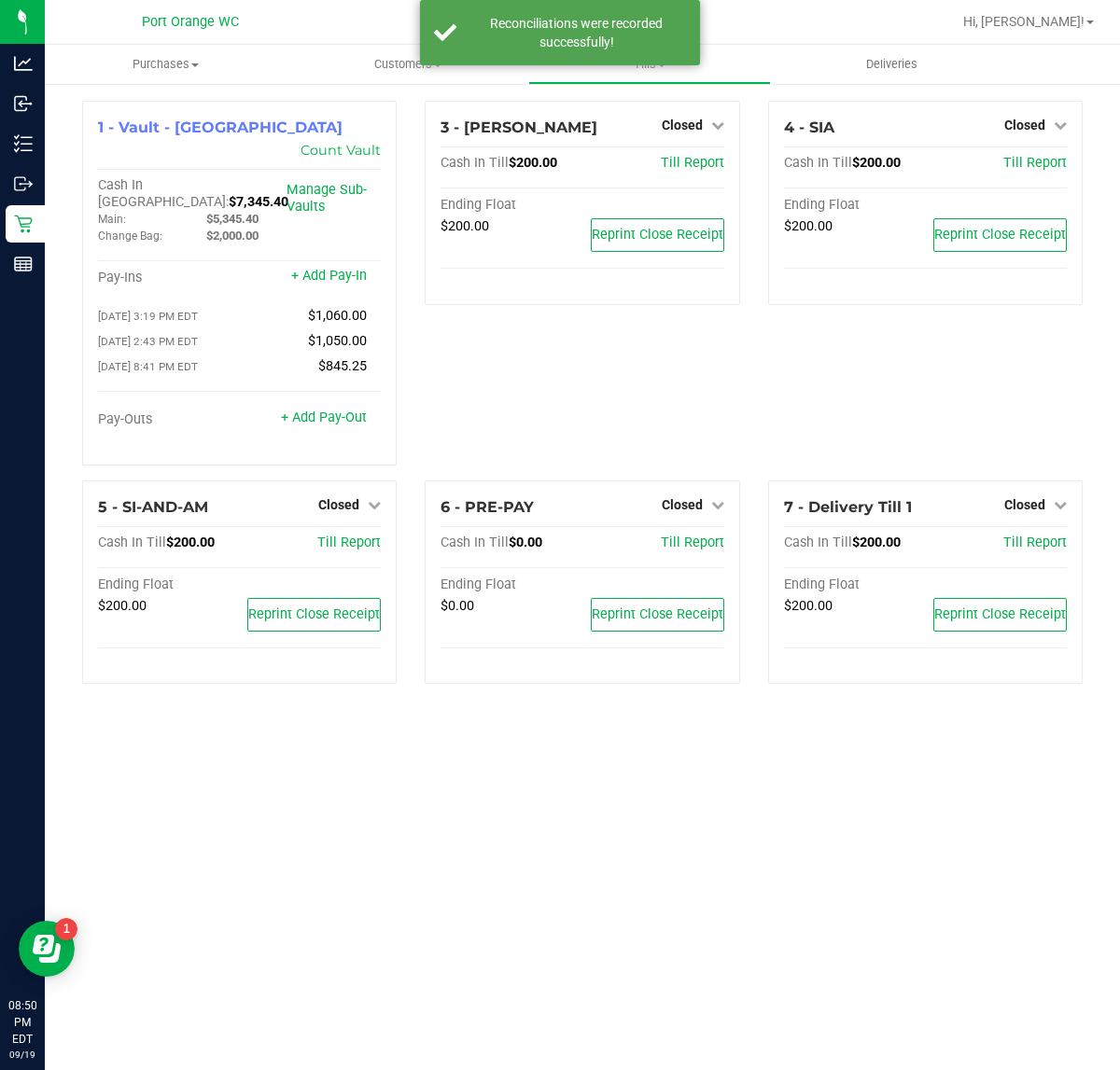
click at [868, 347] on div "4 - SIA Closed Open Till Cash In Till $200.00 Till Report Ending Float $200.00 …" at bounding box center [924, 290] width 342 height 380
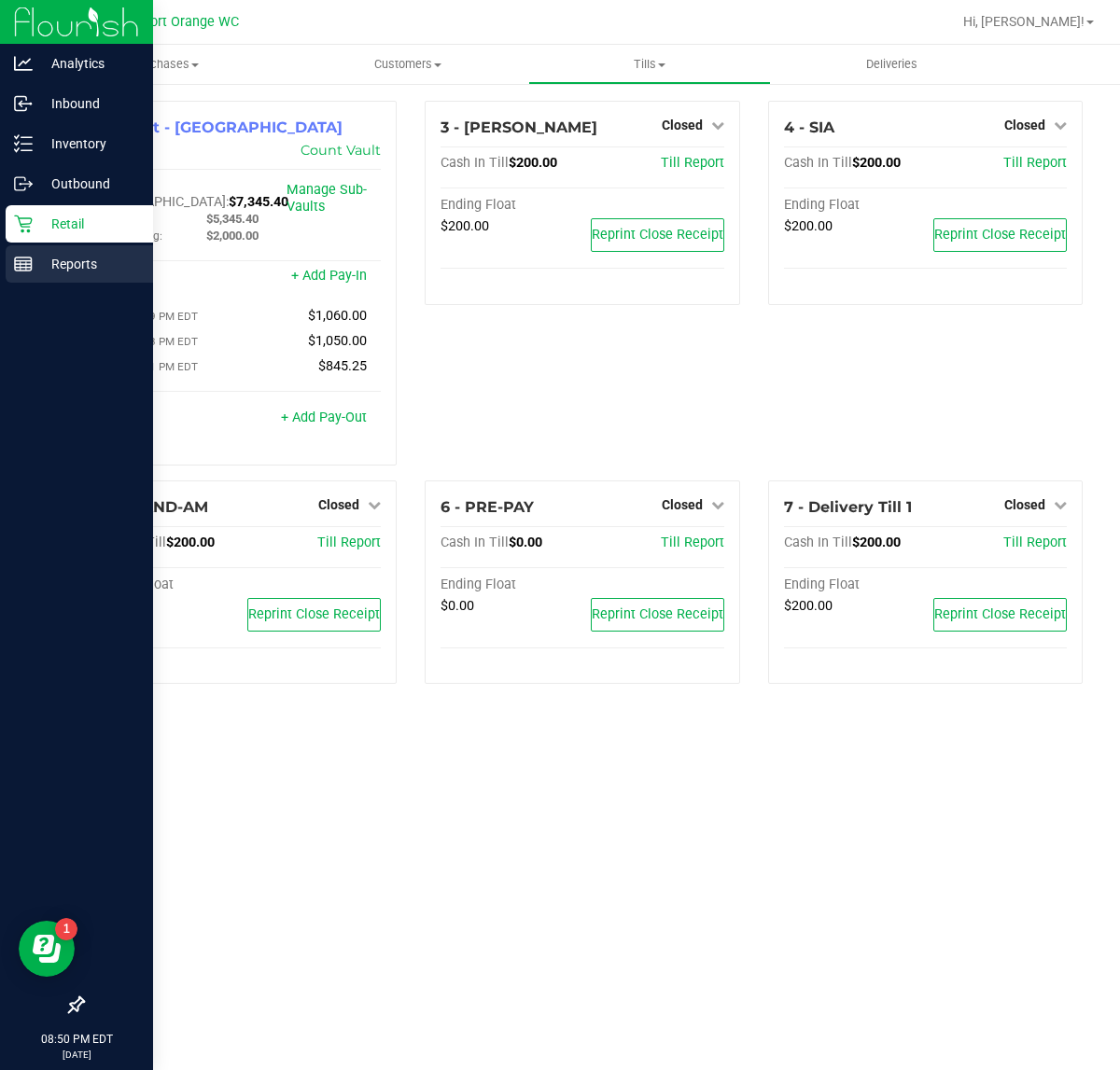
click at [20, 261] on line at bounding box center [22, 261] width 17 height 0
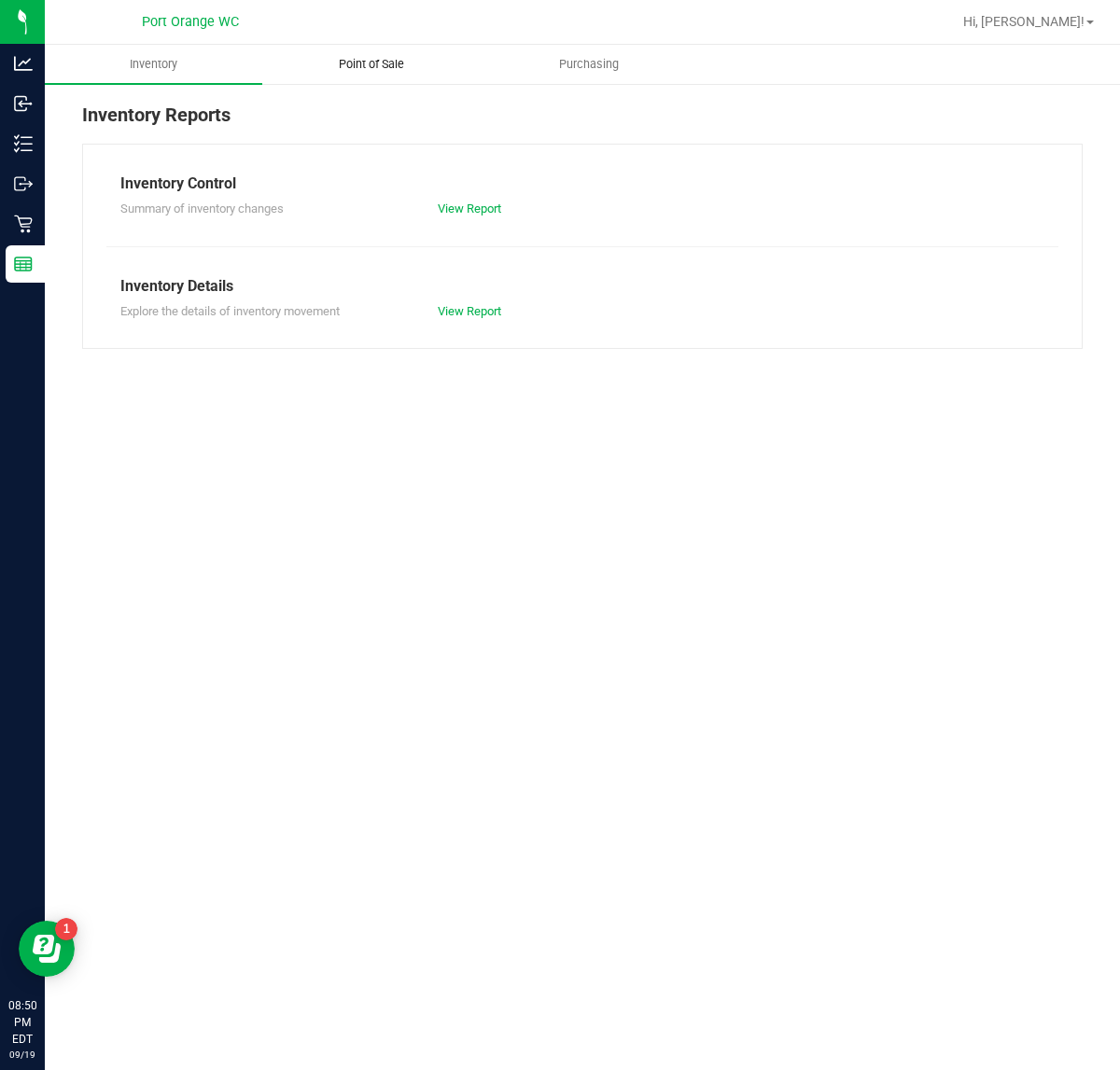
click at [371, 73] on uib-tab-heading "Point of Sale" at bounding box center [370, 64] width 215 height 37
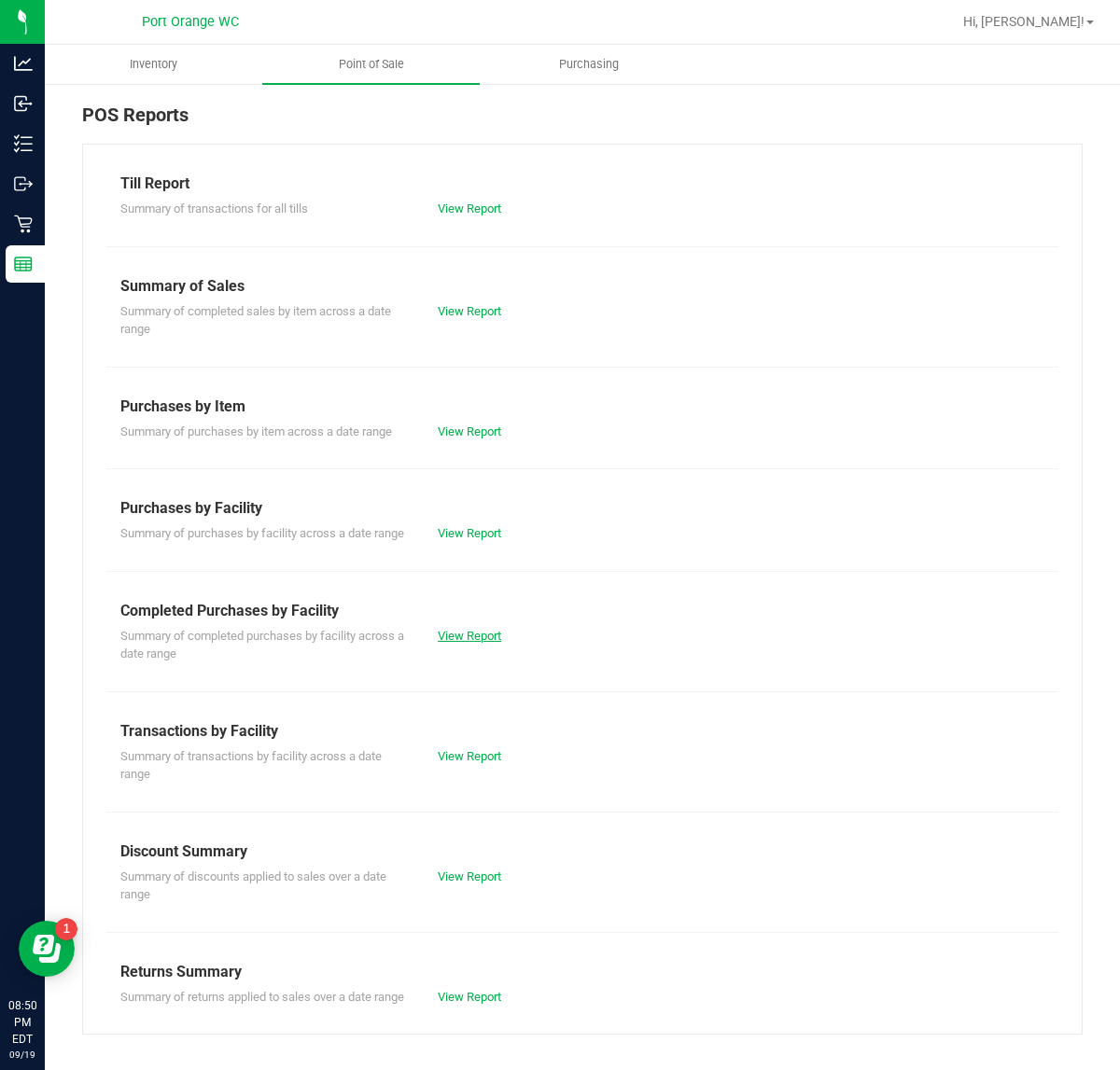
click at [438, 642] on link "View Report" at bounding box center [469, 635] width 63 height 14
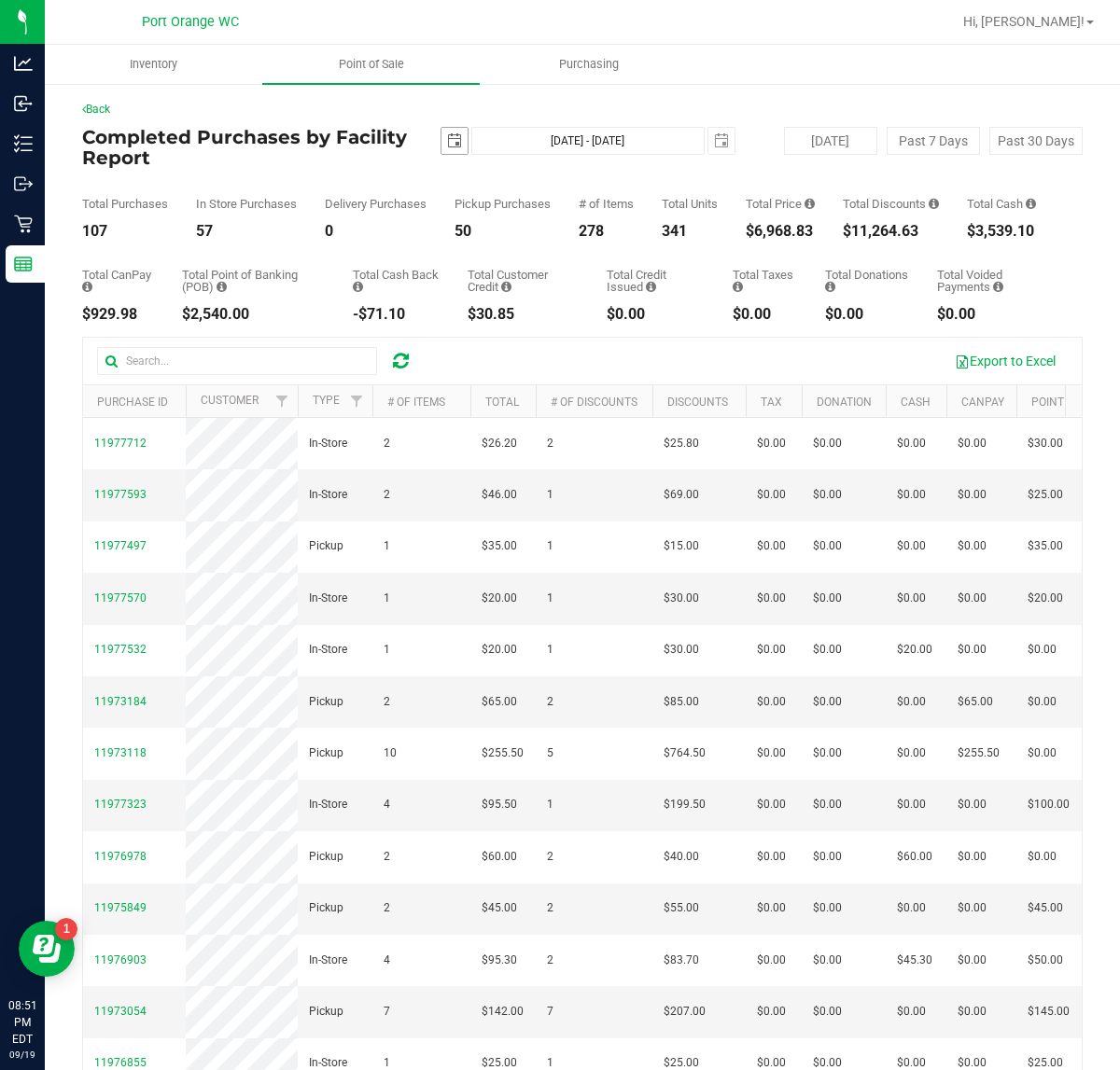
click at [442, 137] on span "select" at bounding box center [454, 140] width 26 height 26
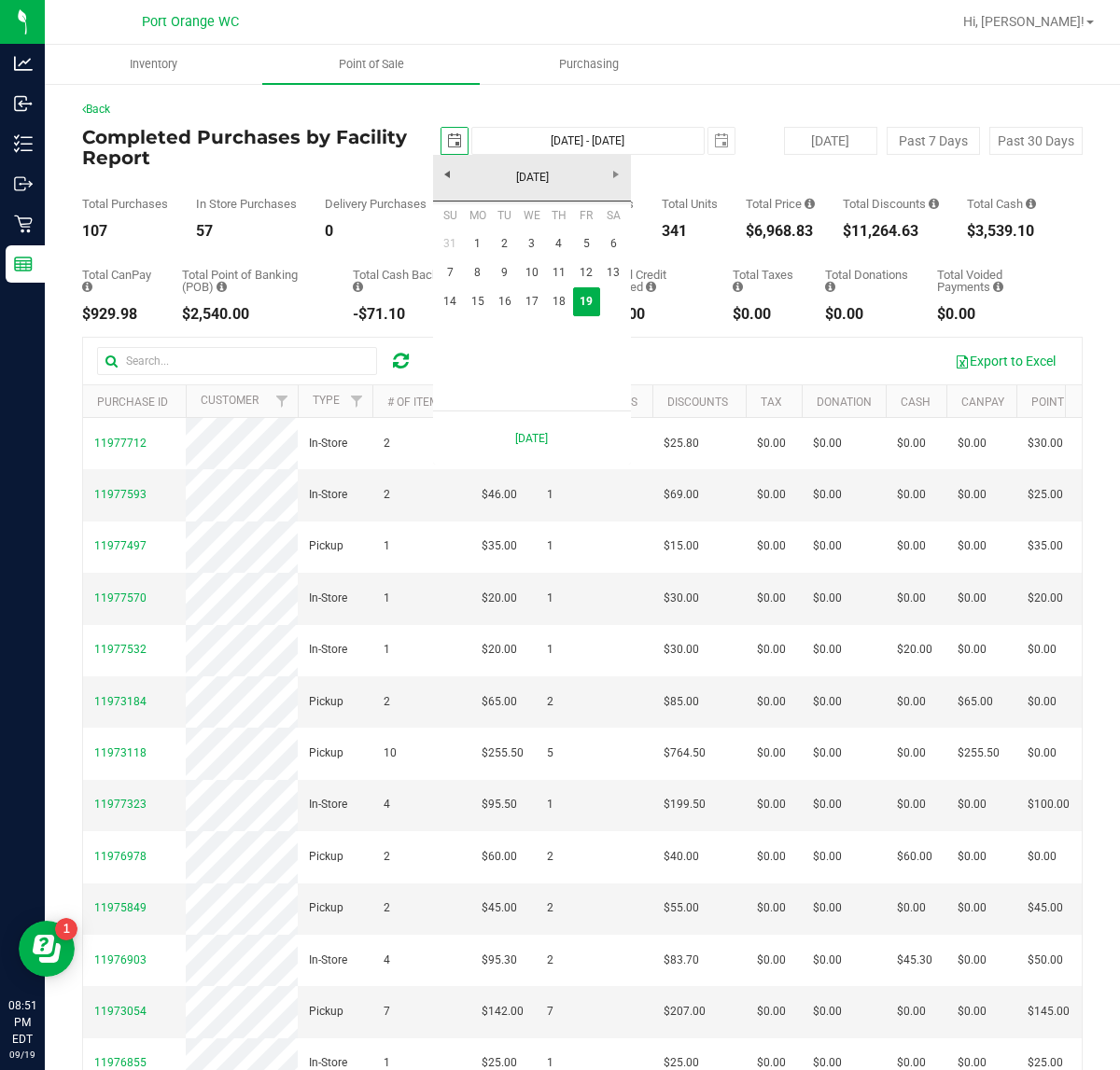
scroll to position [0, 47]
click at [474, 301] on link "15" at bounding box center [478, 302] width 27 height 29
type input "2025-09-15"
type input "Sep 15, 2025 - Sep 19, 2025"
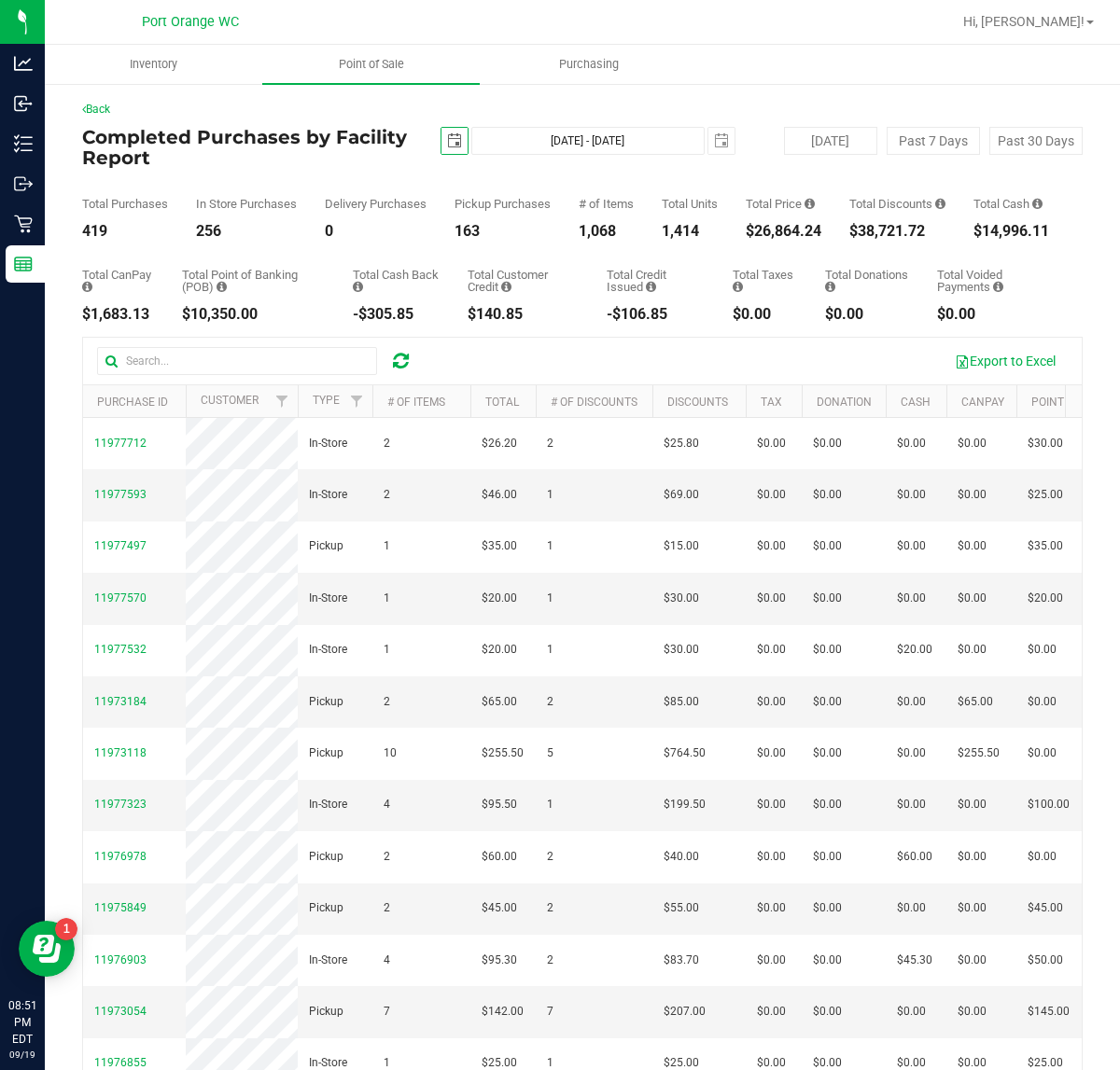
click at [449, 145] on span "select" at bounding box center [453, 140] width 15 height 15
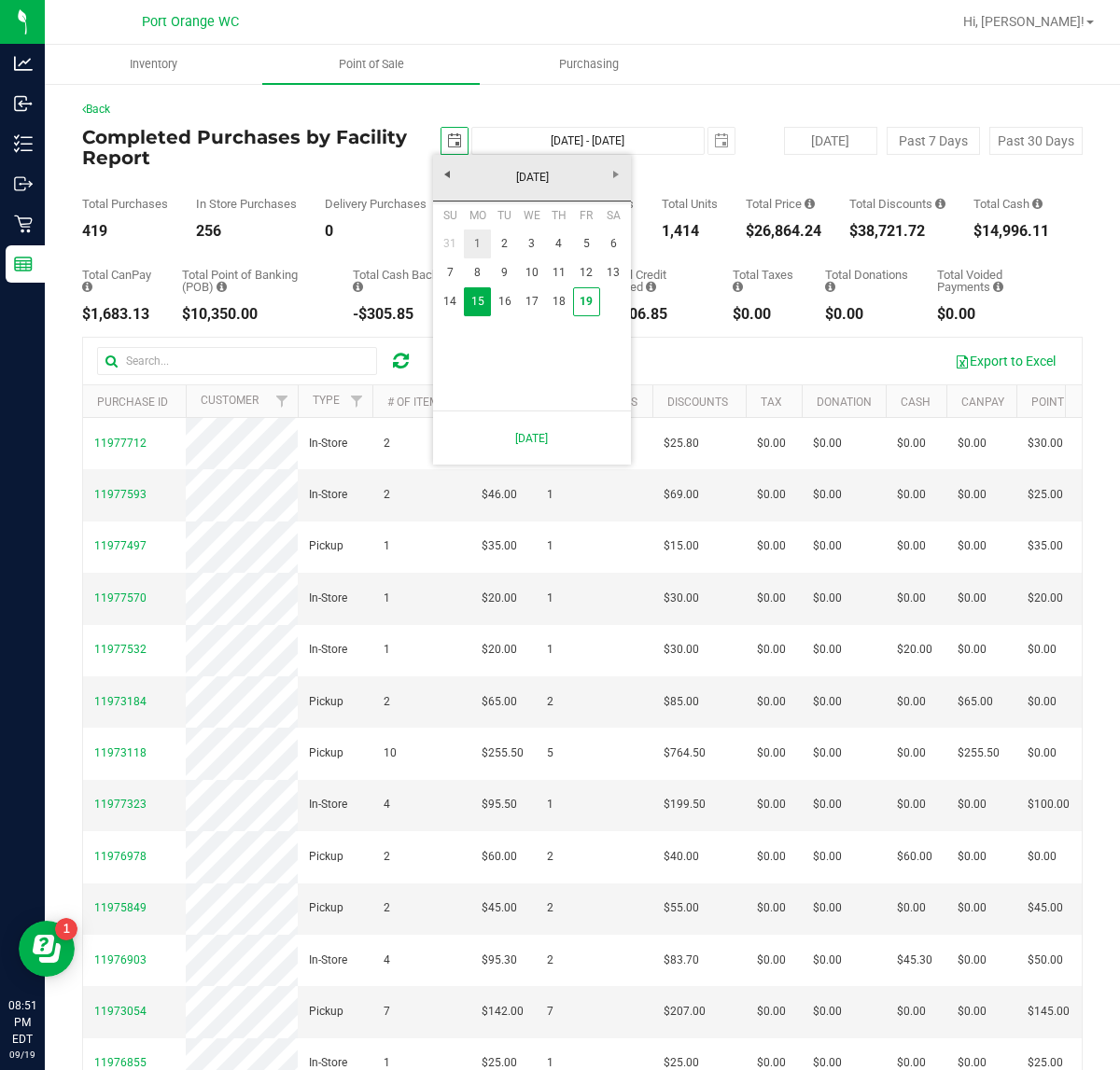
click at [479, 241] on link "1" at bounding box center [478, 244] width 27 height 29
type input "2025-09-01"
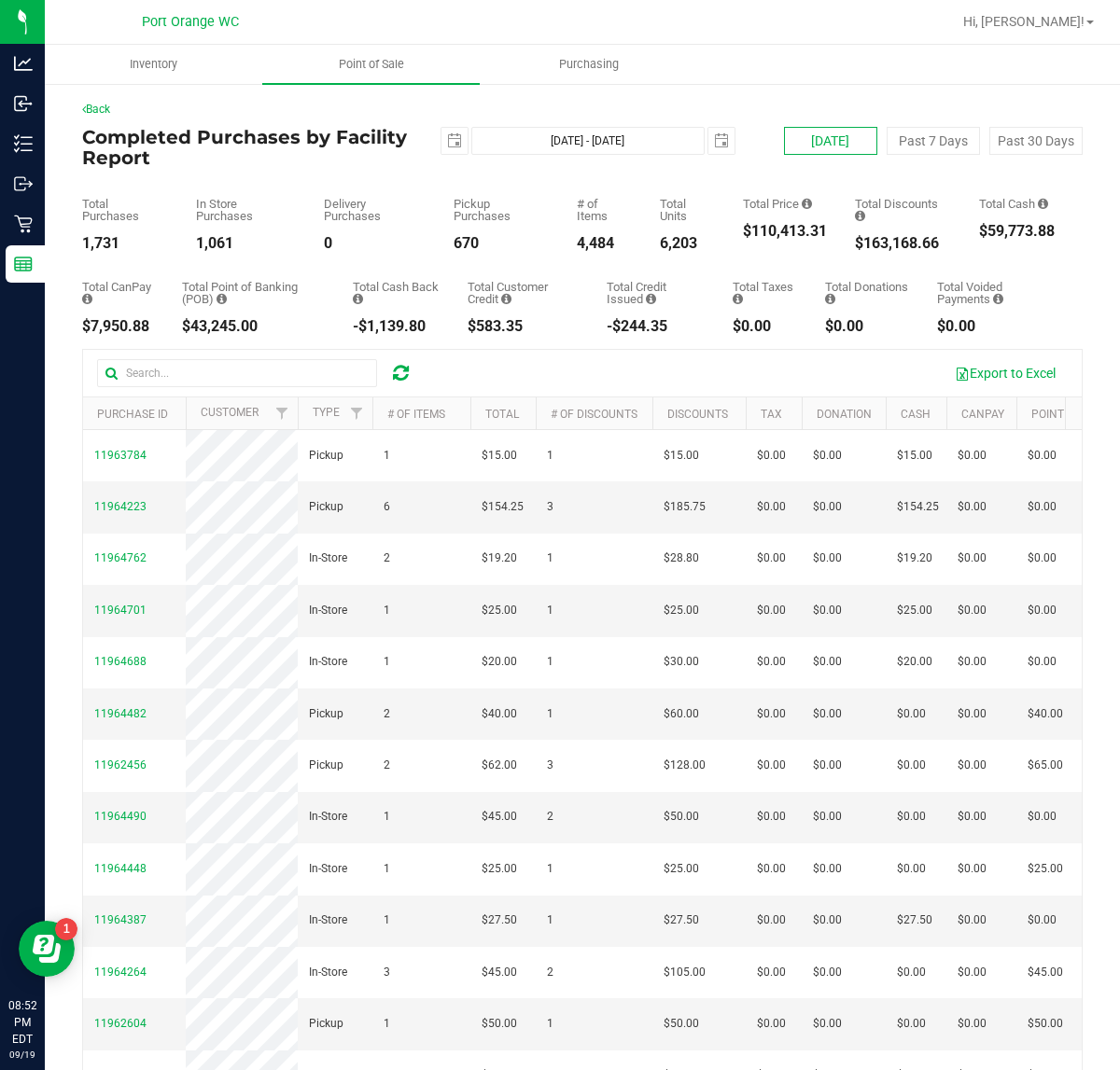
click at [792, 146] on button "Today" at bounding box center [830, 140] width 94 height 28
type input "Sep 19, 2025 - Sep 19, 2025"
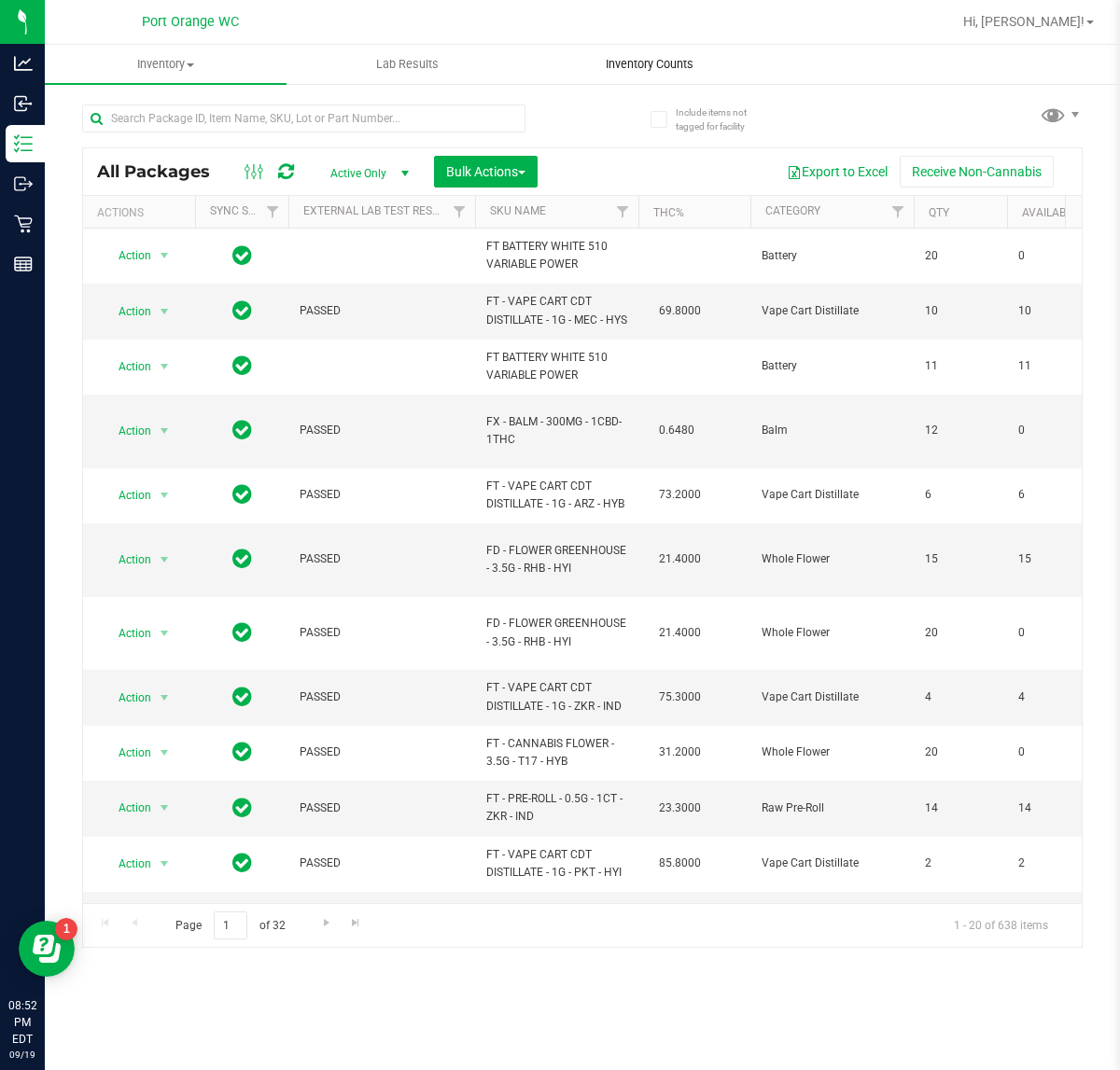
click at [678, 57] on span "Inventory Counts" at bounding box center [649, 63] width 138 height 17
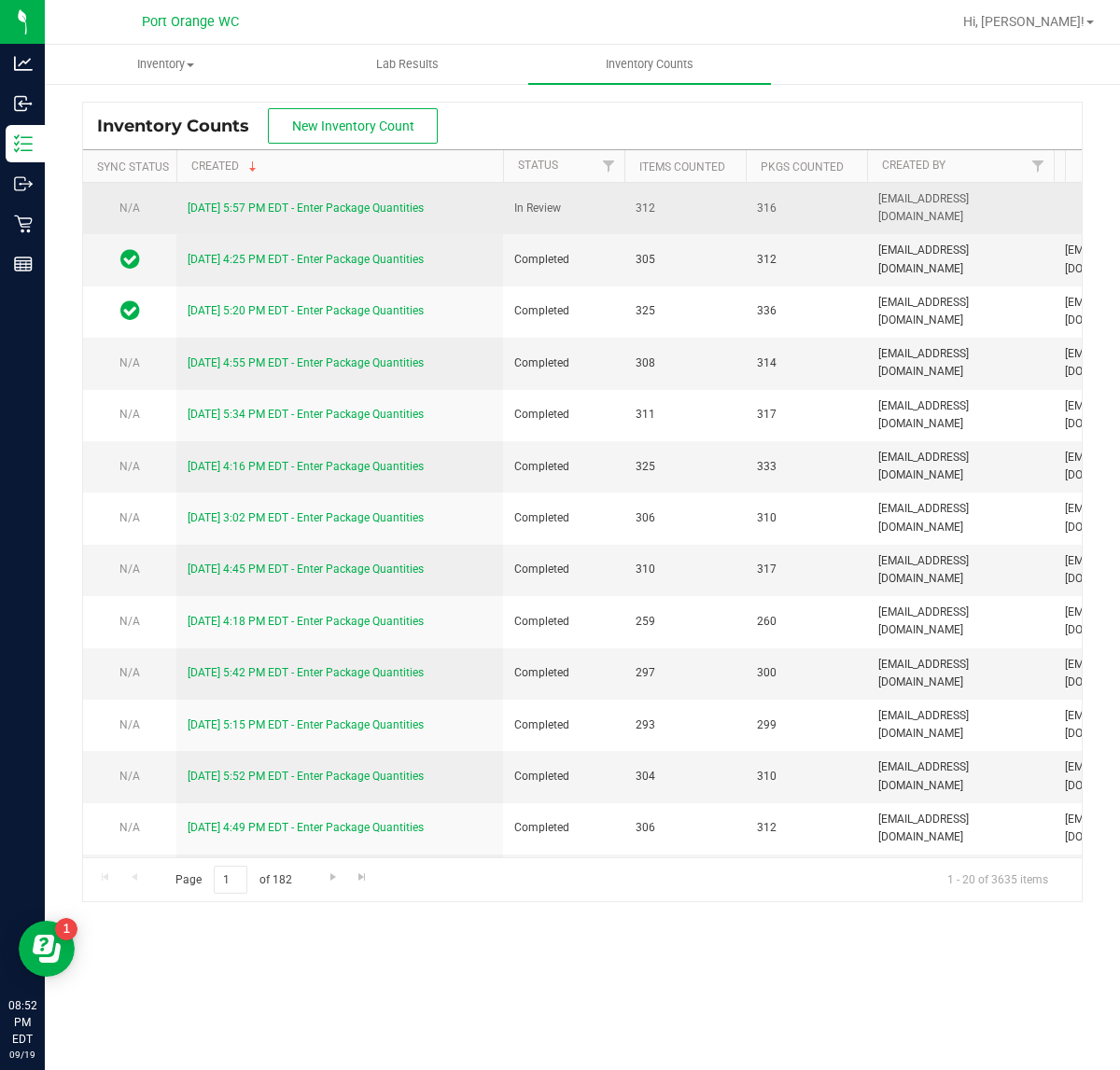
click at [281, 210] on link "[DATE] 5:57 PM EDT - Enter Package Quantities" at bounding box center [305, 208] width 236 height 13
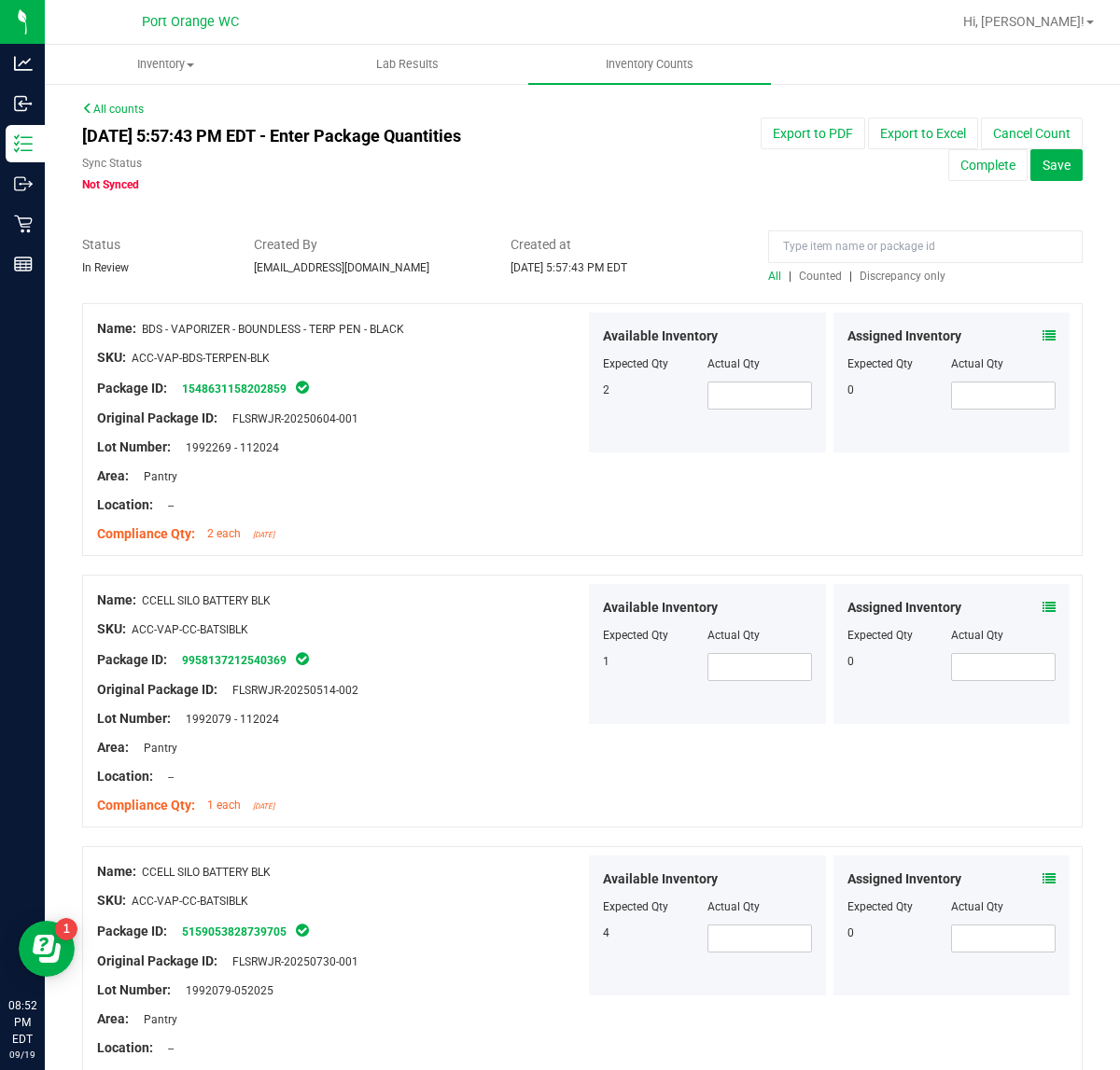
click at [907, 280] on span "Discrepancy only" at bounding box center [902, 276] width 86 height 13
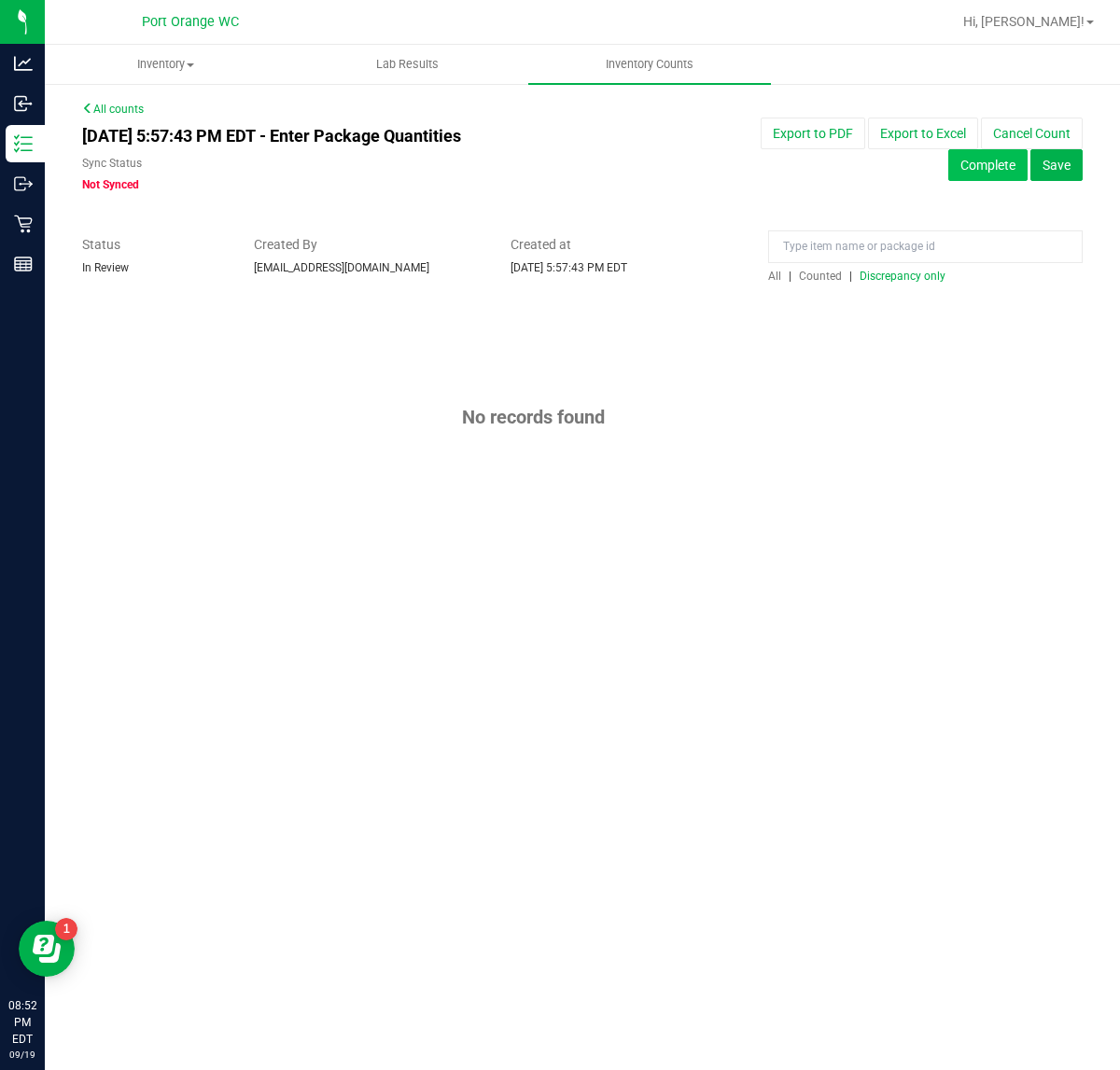
click at [964, 166] on button "Complete" at bounding box center [986, 165] width 79 height 32
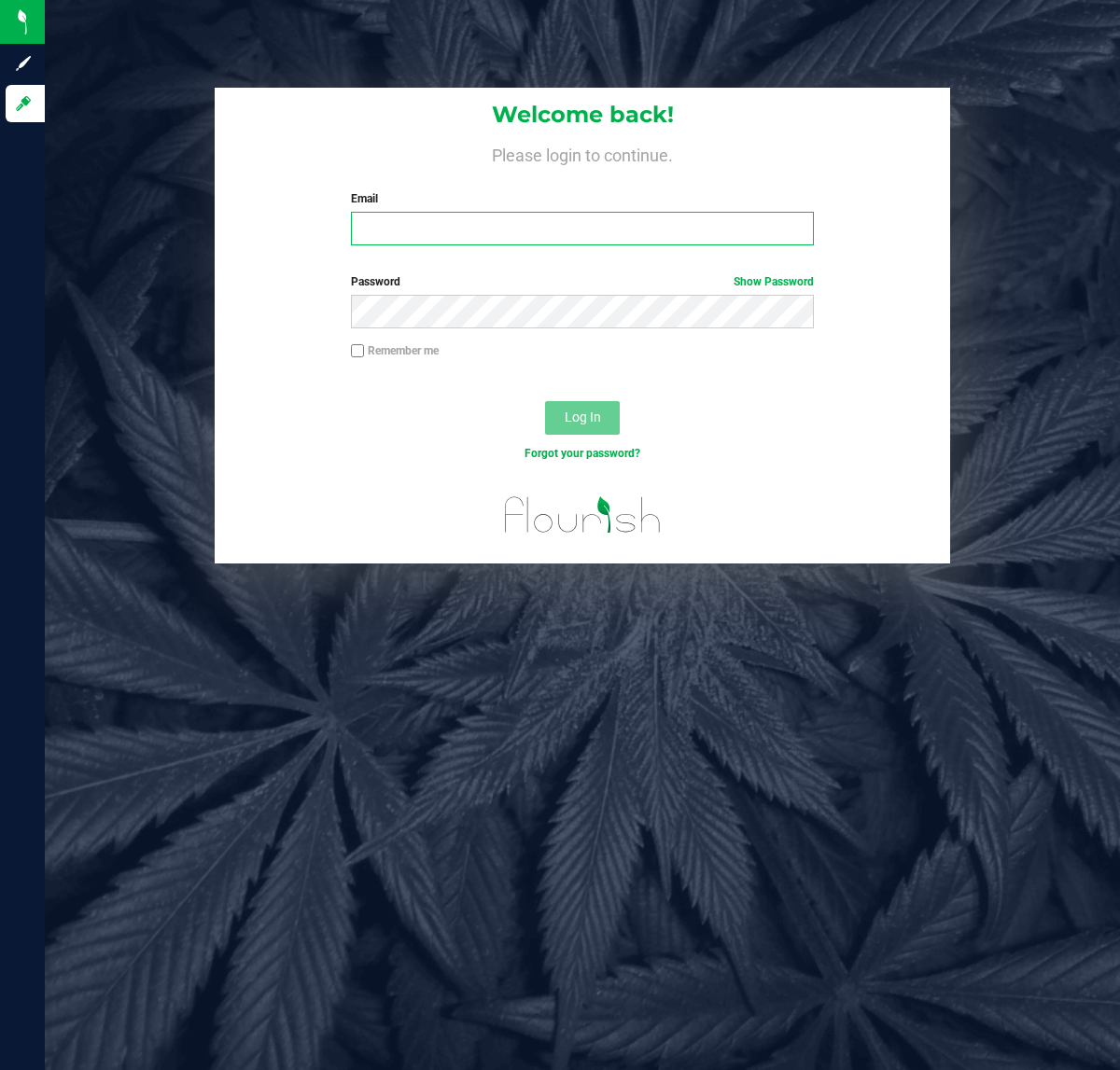
click at [415, 233] on input "Email" at bounding box center [582, 228] width 462 height 33
type input "[EMAIL_ADDRESS][DOMAIN_NAME]"
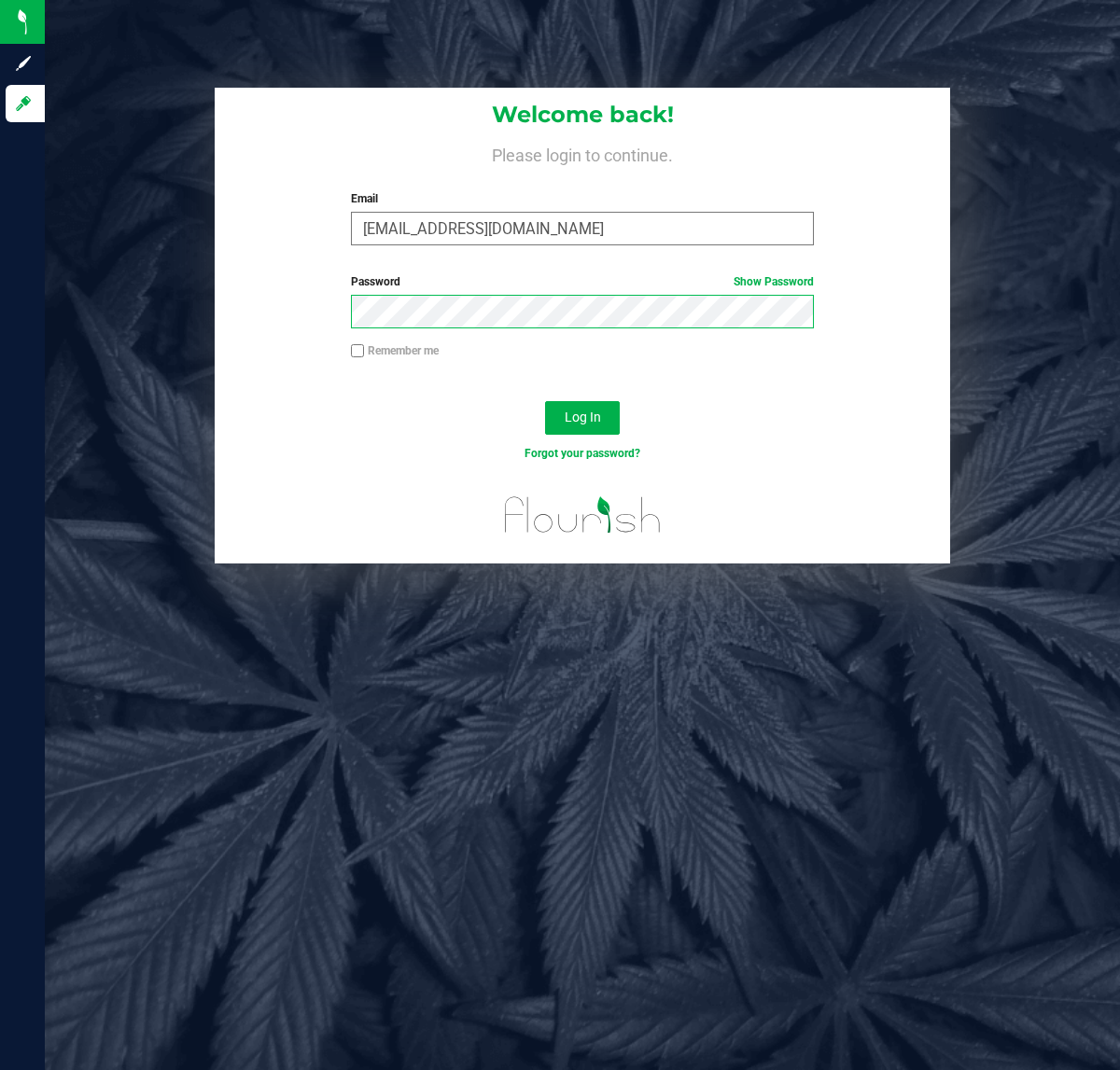
click at [545, 401] on button "Log In" at bounding box center [582, 418] width 75 height 33
